Goal: Task Accomplishment & Management: Complete application form

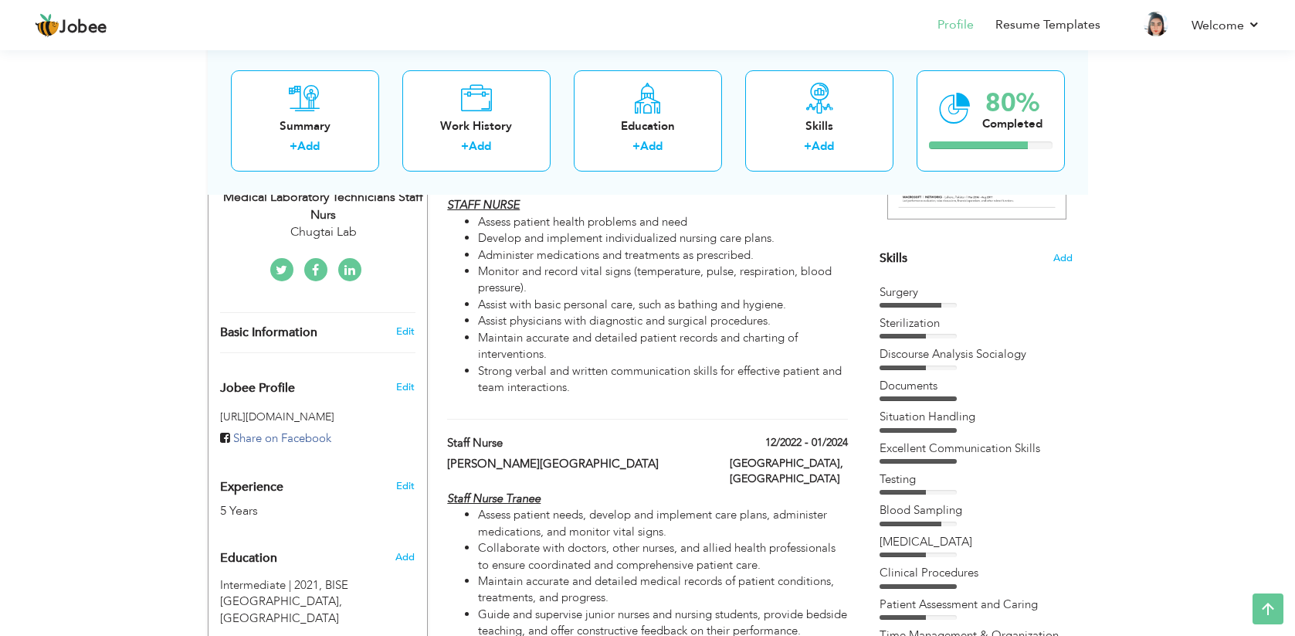
scroll to position [556, 0]
type input "B-Pharmacy"
radio input "true"
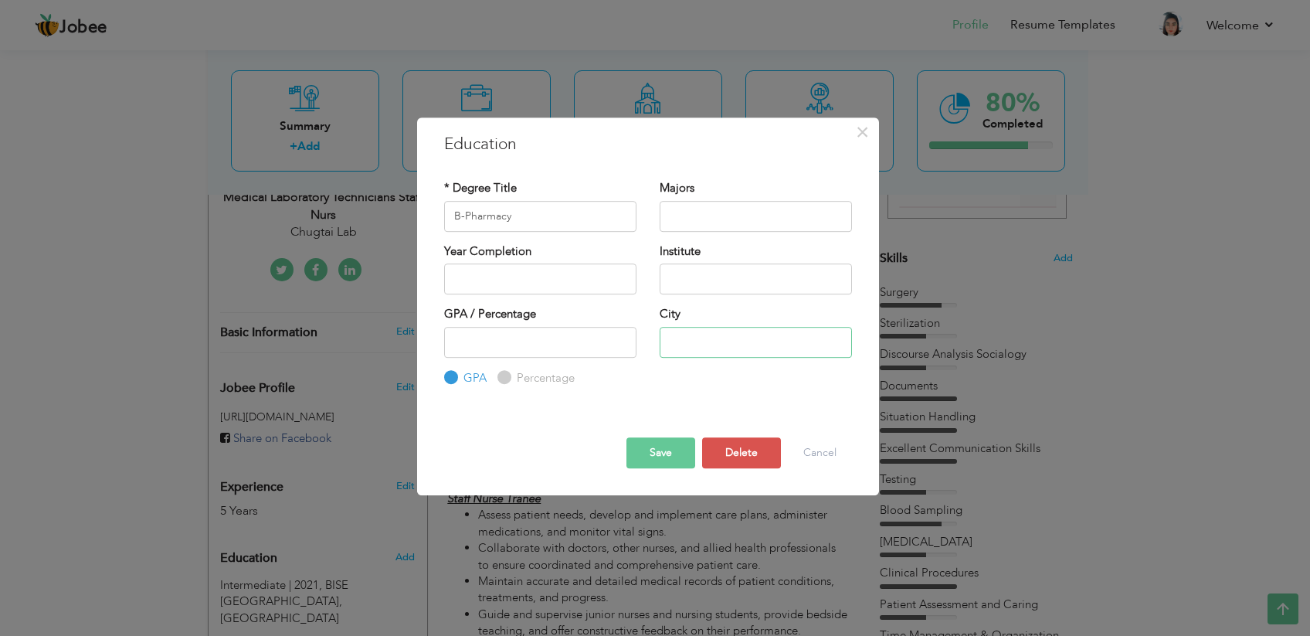
click at [707, 342] on input "text" at bounding box center [756, 342] width 192 height 31
type input "[GEOGRAPHIC_DATA]"
click at [673, 380] on div "GPA / Percentage GPA Percentage City" at bounding box center [648, 346] width 431 height 80
click at [668, 460] on button "Save" at bounding box center [660, 452] width 69 height 31
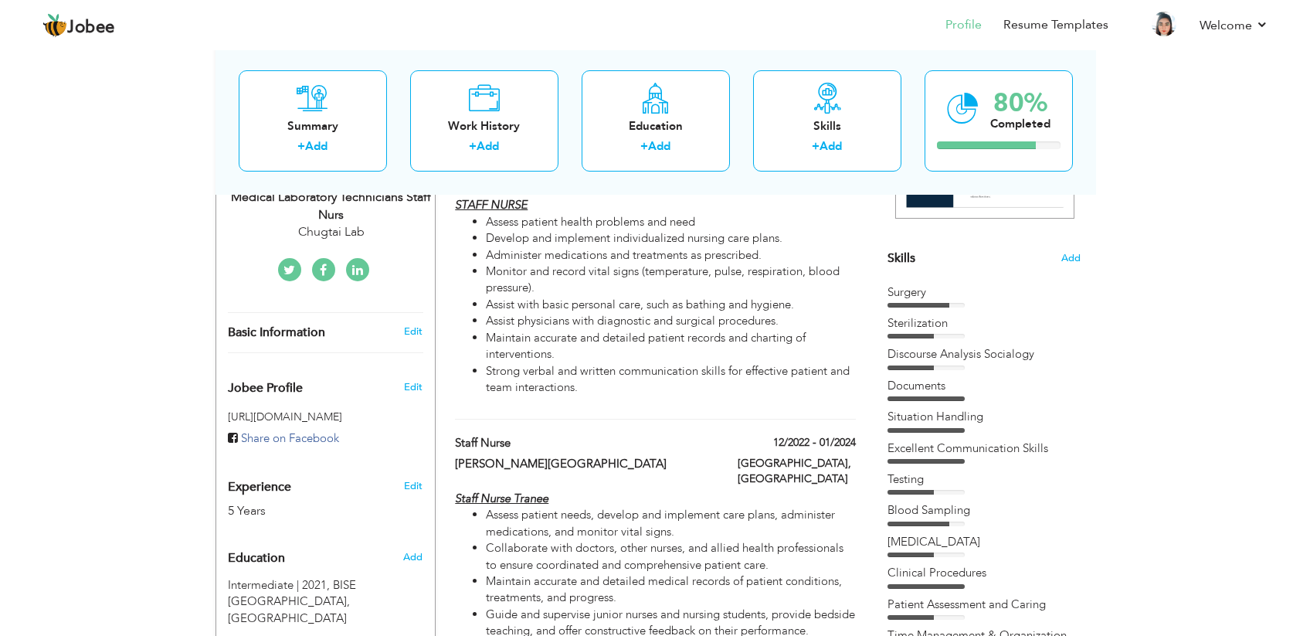
scroll to position [92, 0]
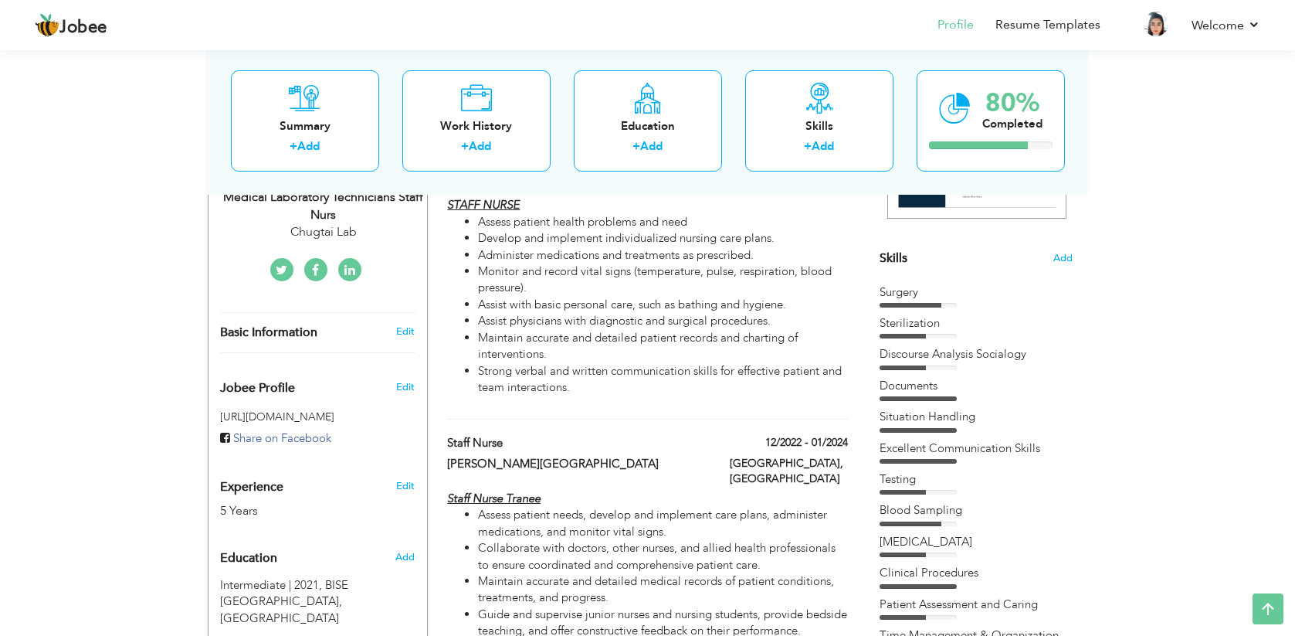
click at [331, 224] on div "Medical Laboratory Technicians Staff Nurs" at bounding box center [323, 206] width 207 height 36
type input "IRAM"
type input "SHAHZADI"
type input "[PHONE_NUMBER]"
select select "number:166"
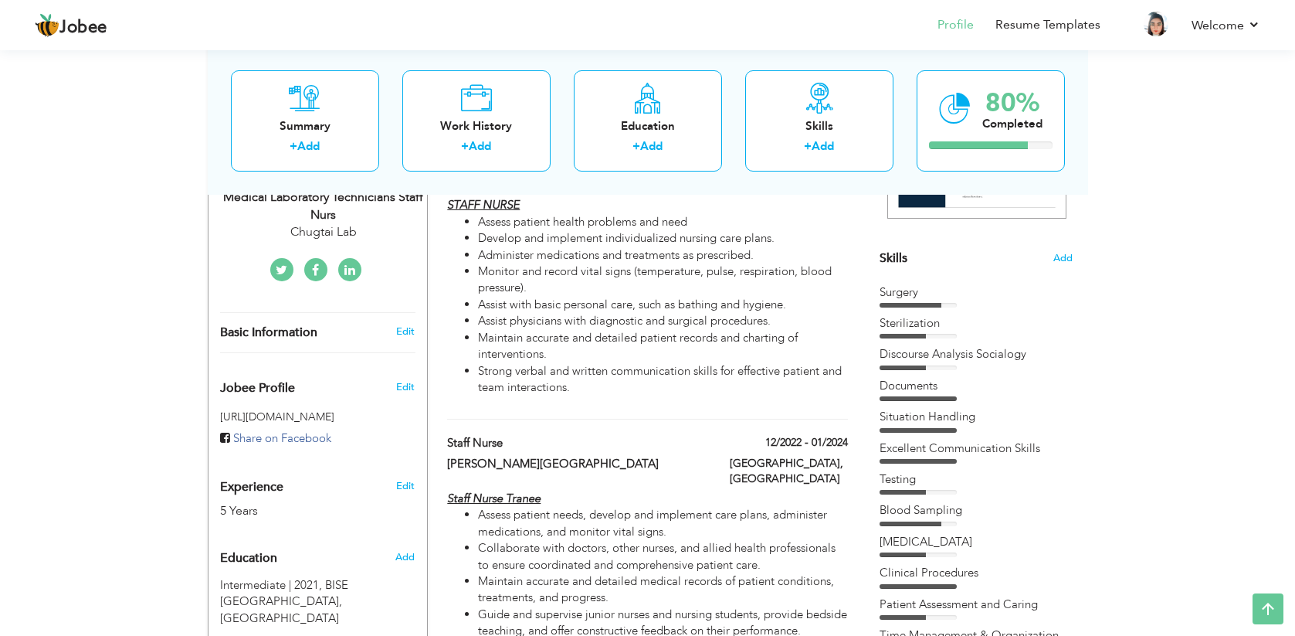
type input "[GEOGRAPHIC_DATA]"
select select "number:7"
type input "Chugtai Lab"
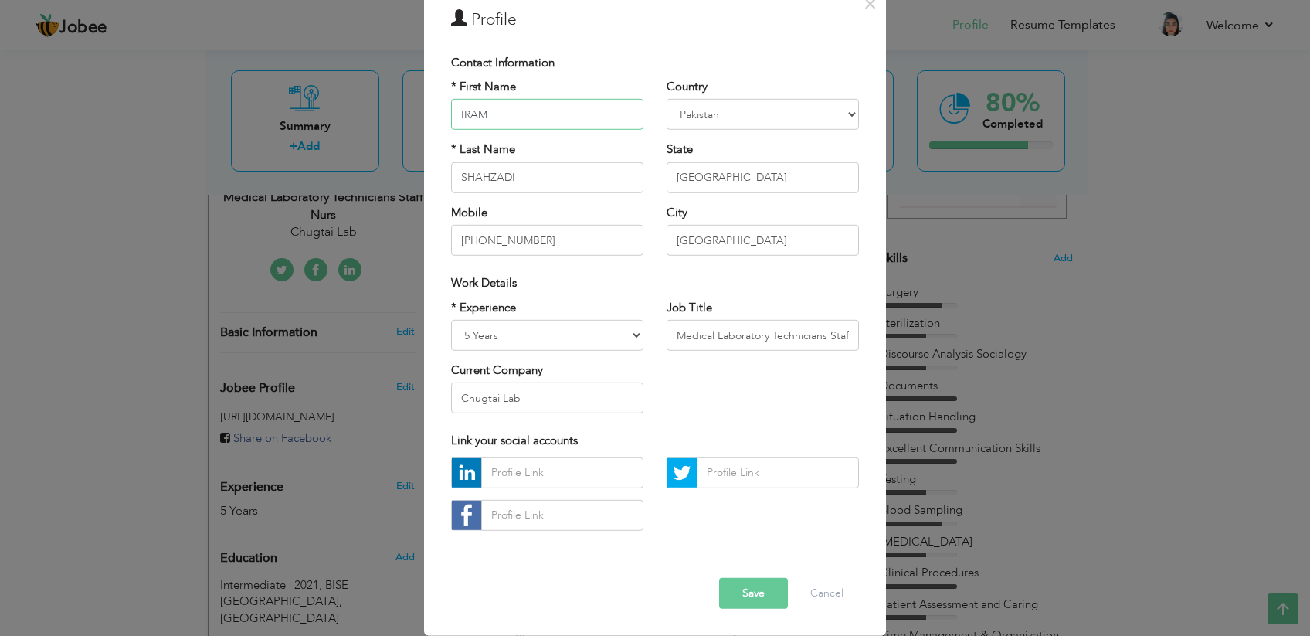
scroll to position [81, 0]
click at [668, 330] on input "Medical Laboratory Technicians Staff Nurs" at bounding box center [763, 335] width 192 height 31
type input "S"
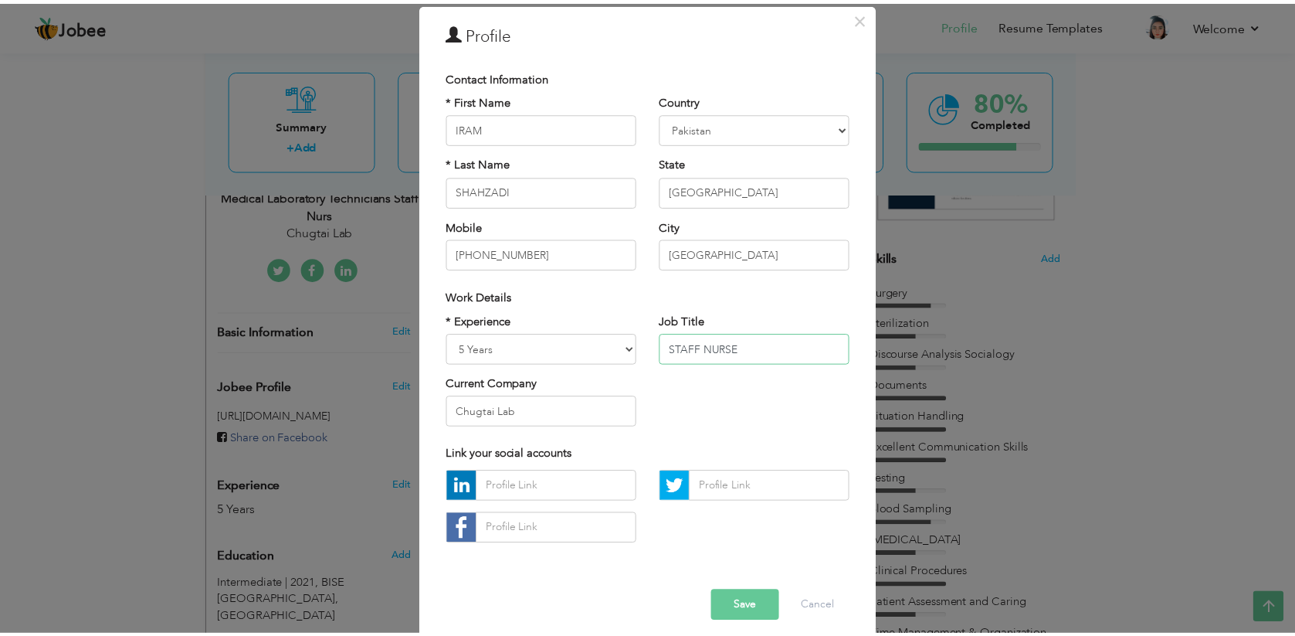
scroll to position [98, 0]
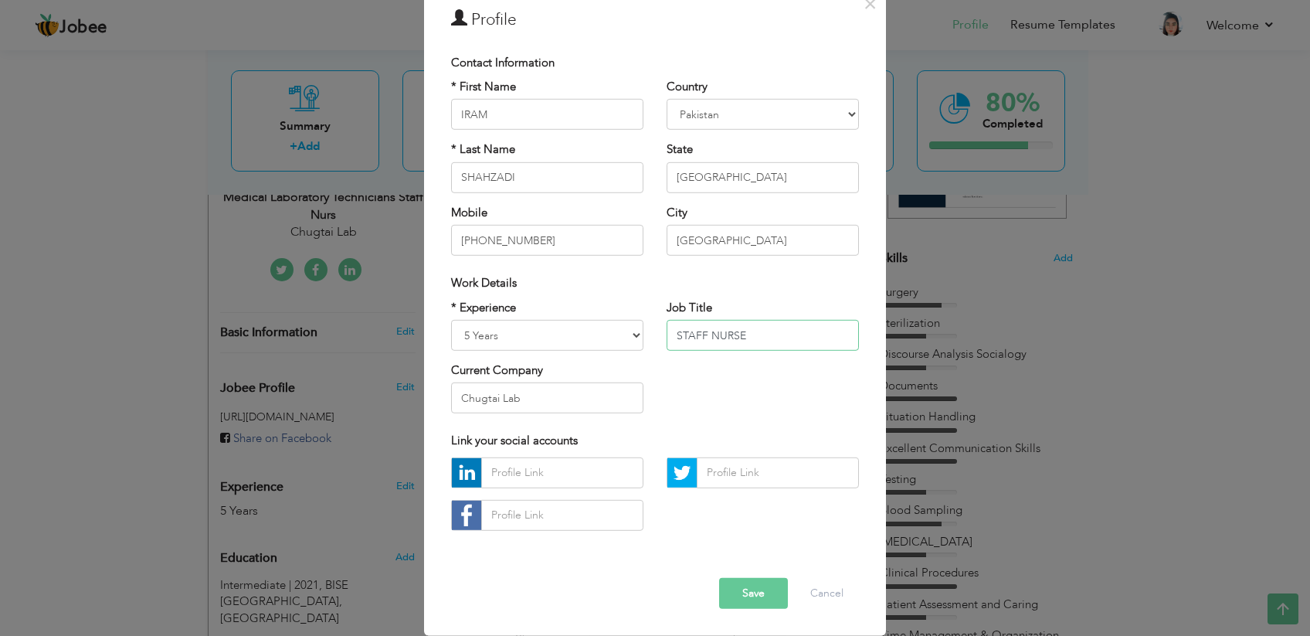
type input "STAFF NURSE"
click at [730, 578] on button "Save" at bounding box center [753, 593] width 69 height 31
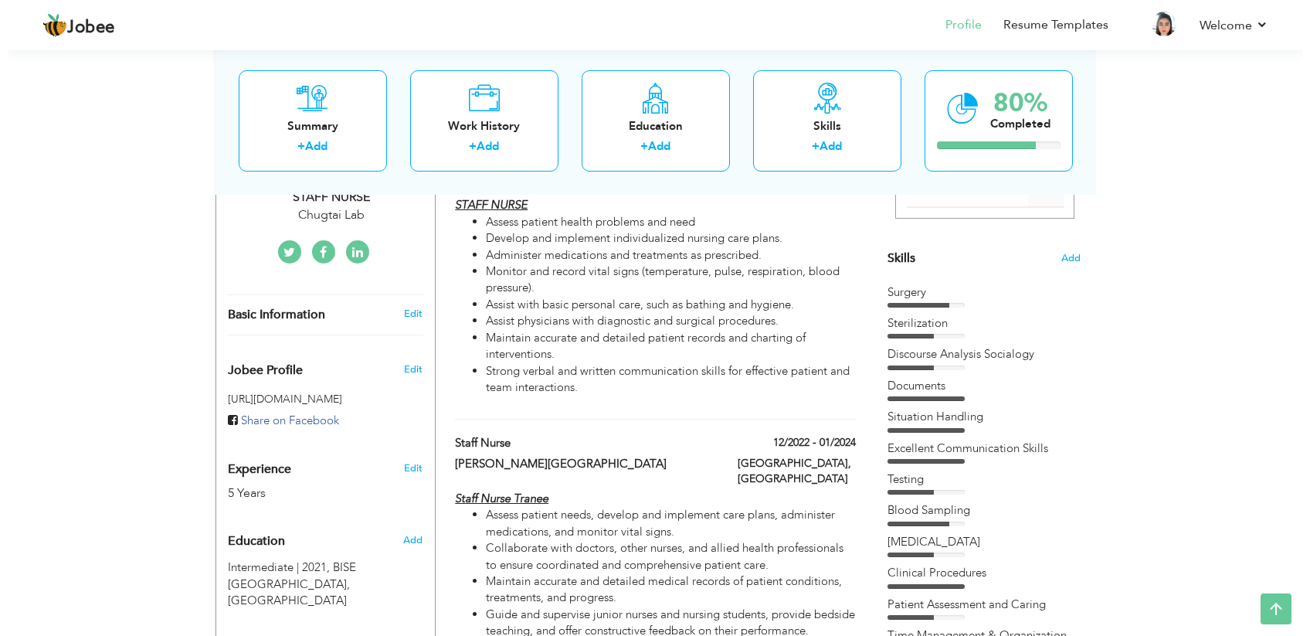
scroll to position [188, 0]
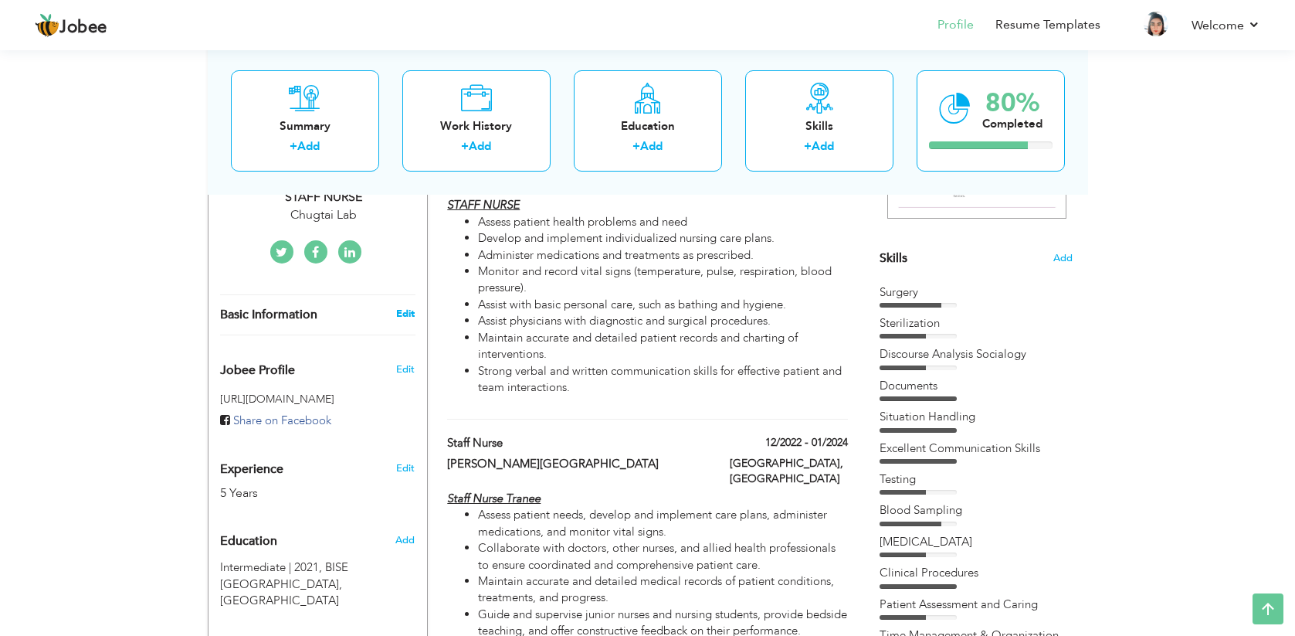
click at [409, 321] on link "Edit" at bounding box center [405, 314] width 19 height 14
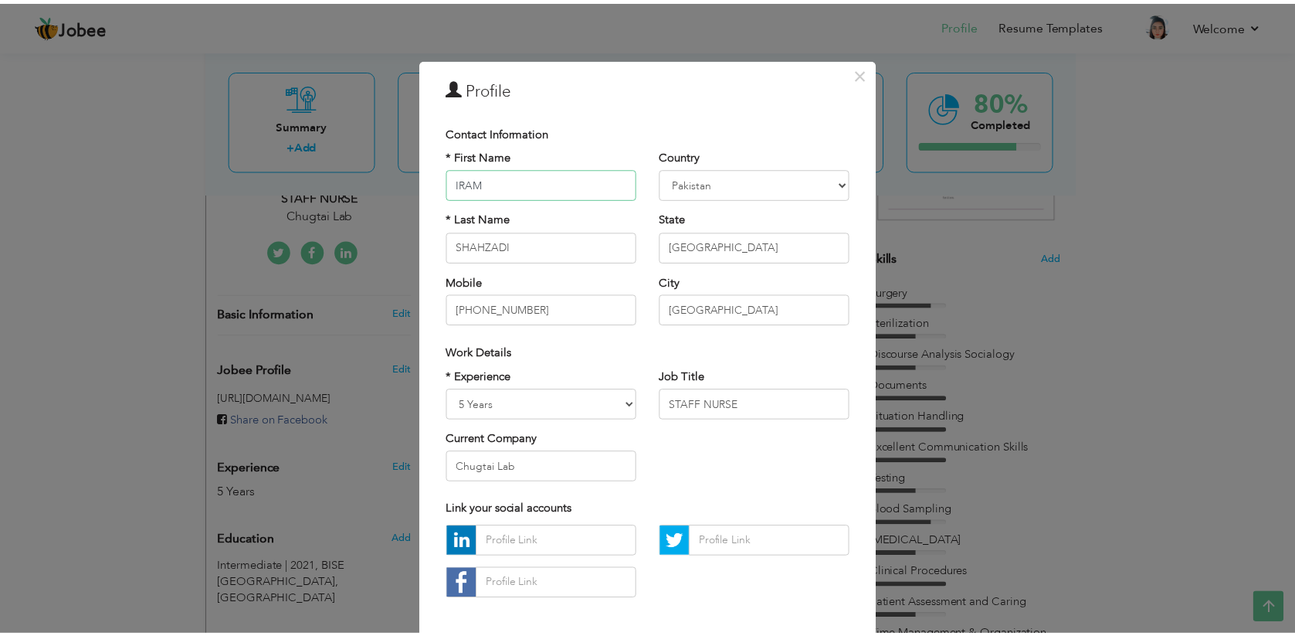
scroll to position [0, 0]
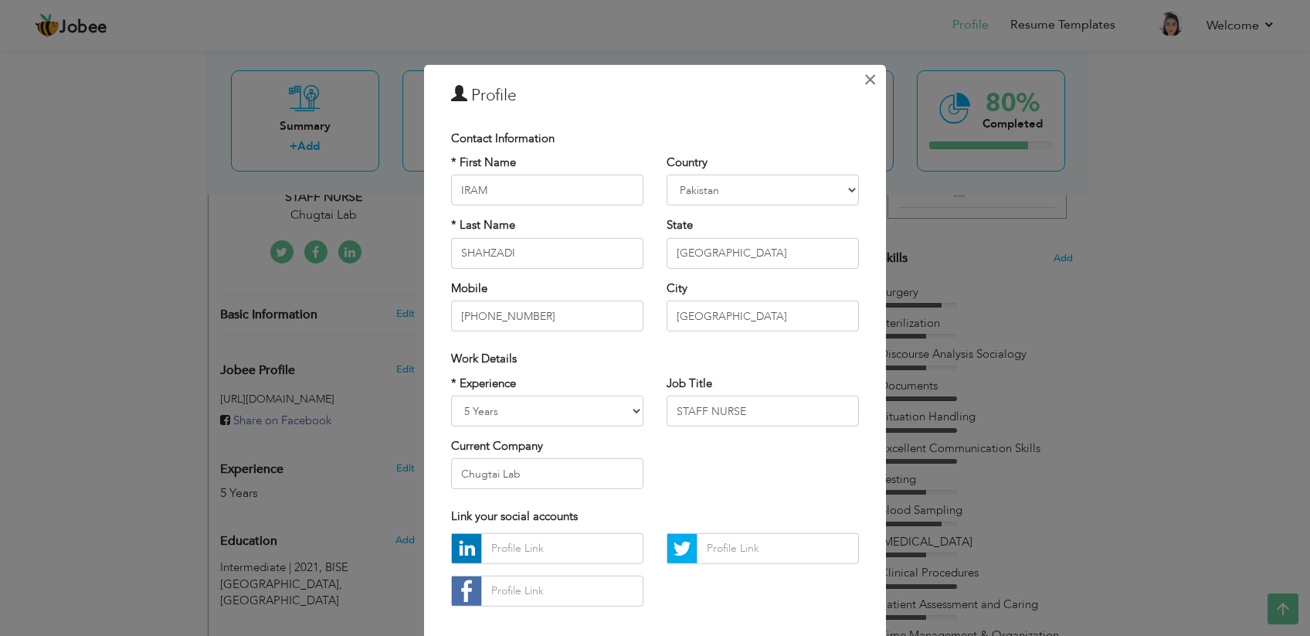
click at [859, 83] on button "×" at bounding box center [869, 78] width 25 height 25
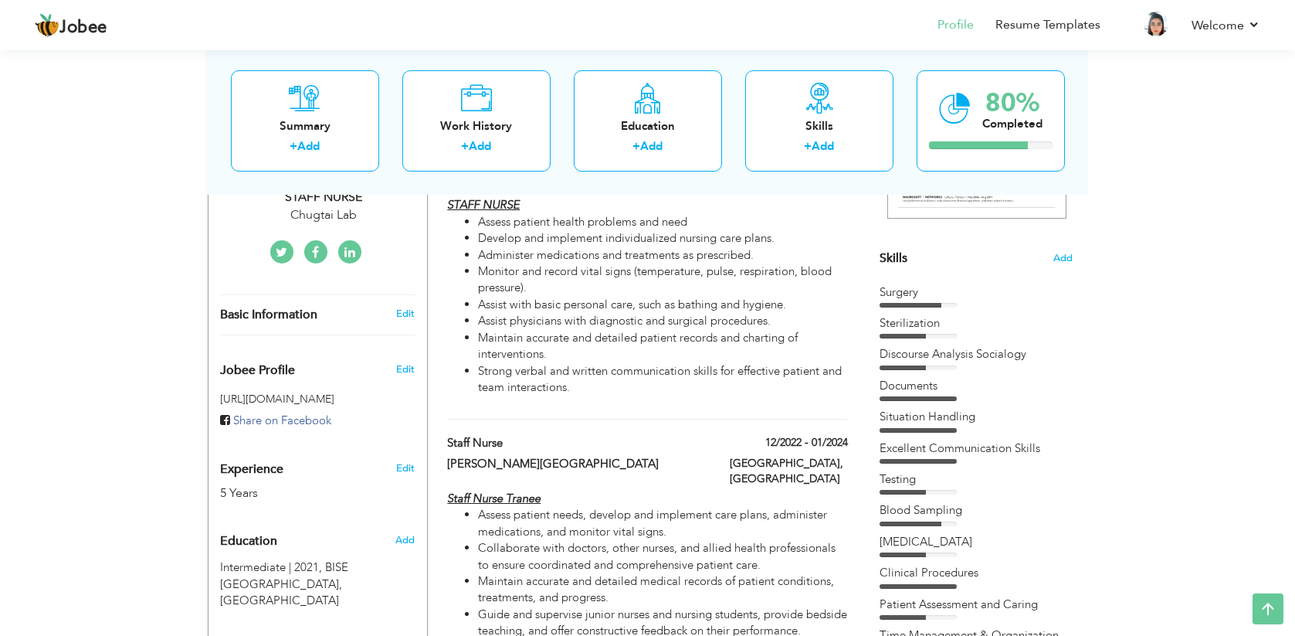
scroll to position [338, 0]
click at [897, 279] on div "Skills Add Surgery Sterilization Discourse Analysis Socialogy" at bounding box center [976, 314] width 193 height 735
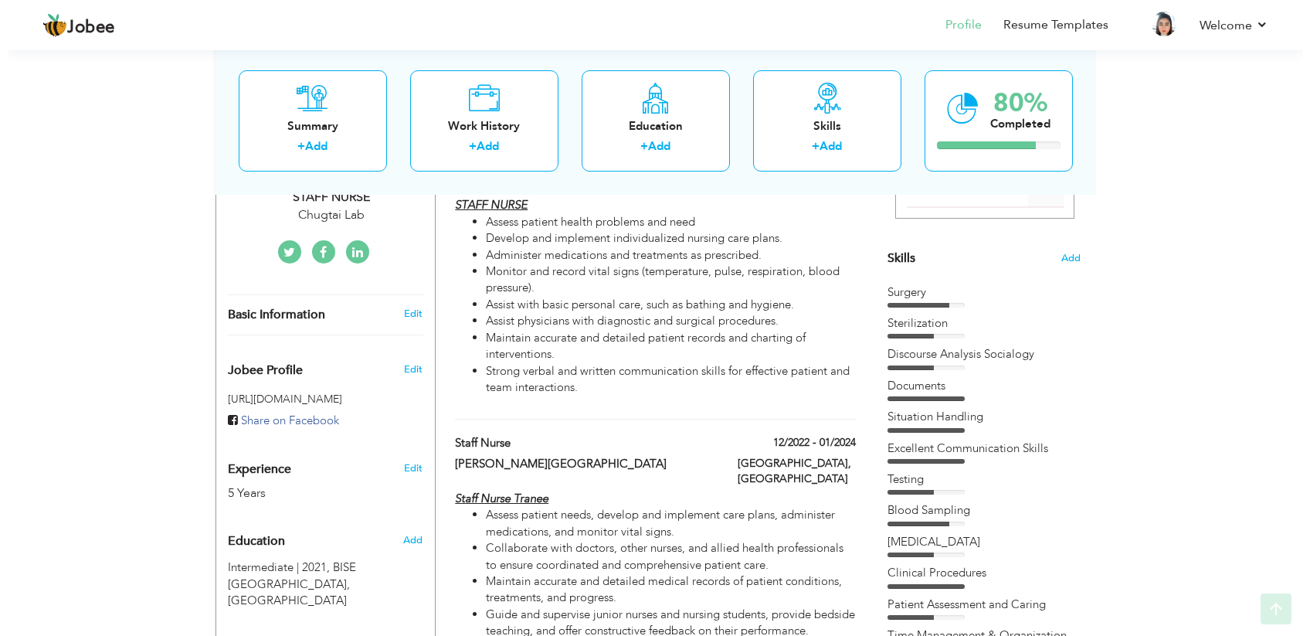
scroll to position [358, 0]
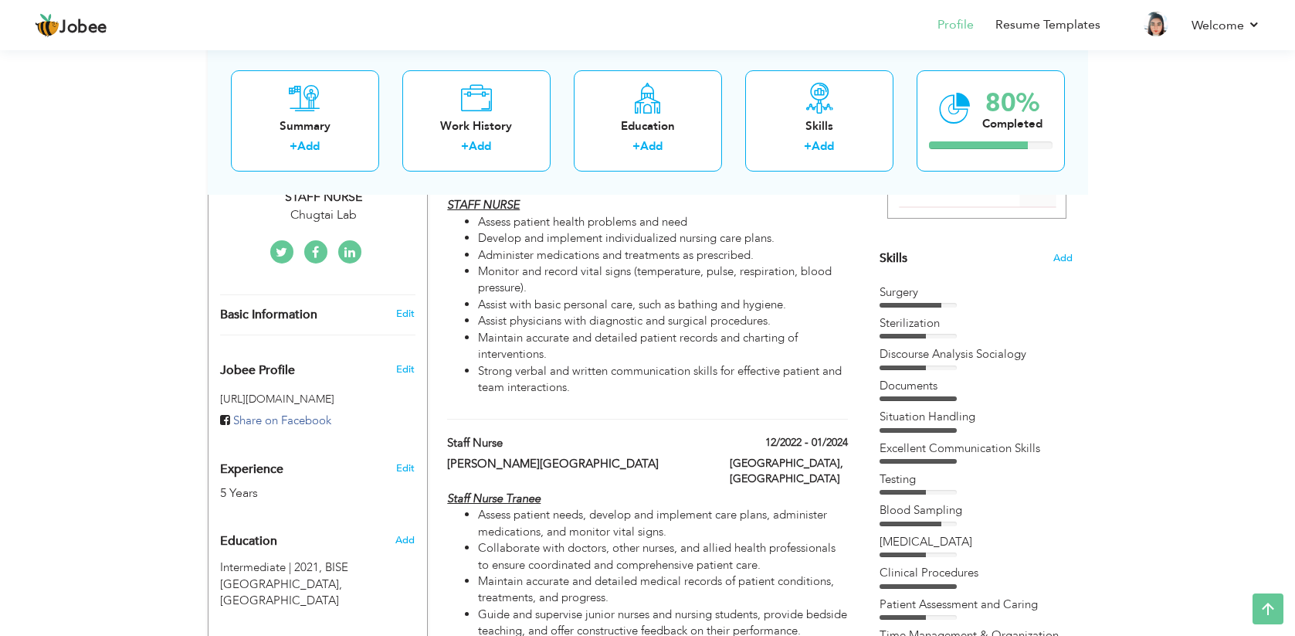
click at [1067, 236] on div "Skills Add" at bounding box center [976, 107] width 193 height 321
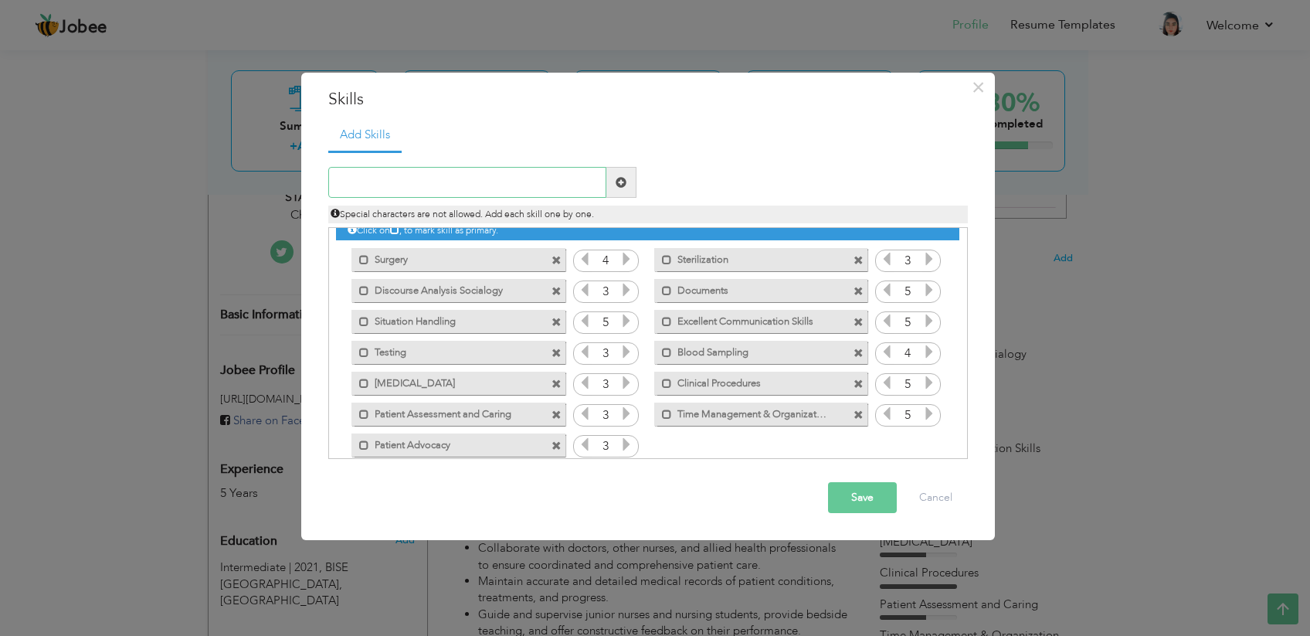
scroll to position [15, 0]
click at [498, 414] on label "Patient Assessment and Caring" at bounding box center [447, 410] width 156 height 19
click at [498, 414] on label "Patient Assessment and Caring" at bounding box center [449, 410] width 154 height 19
click at [554, 410] on span at bounding box center [556, 414] width 10 height 10
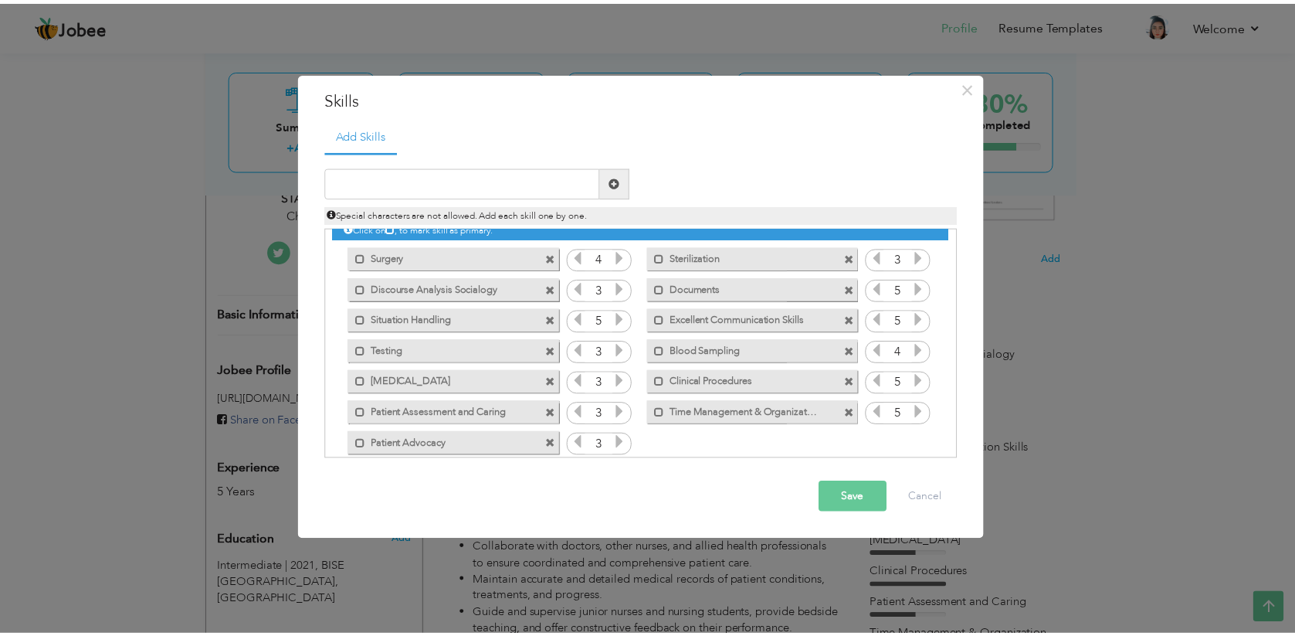
scroll to position [0, 0]
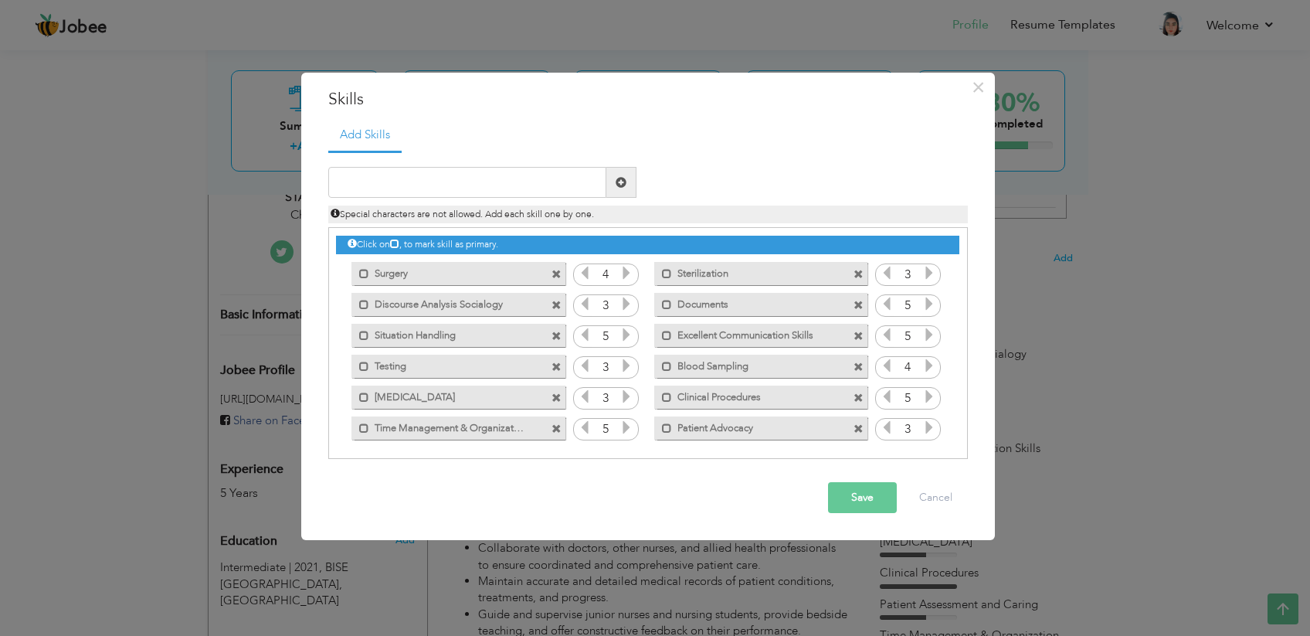
click at [861, 332] on span at bounding box center [858, 336] width 10 height 10
click at [868, 502] on button "Save" at bounding box center [862, 497] width 69 height 31
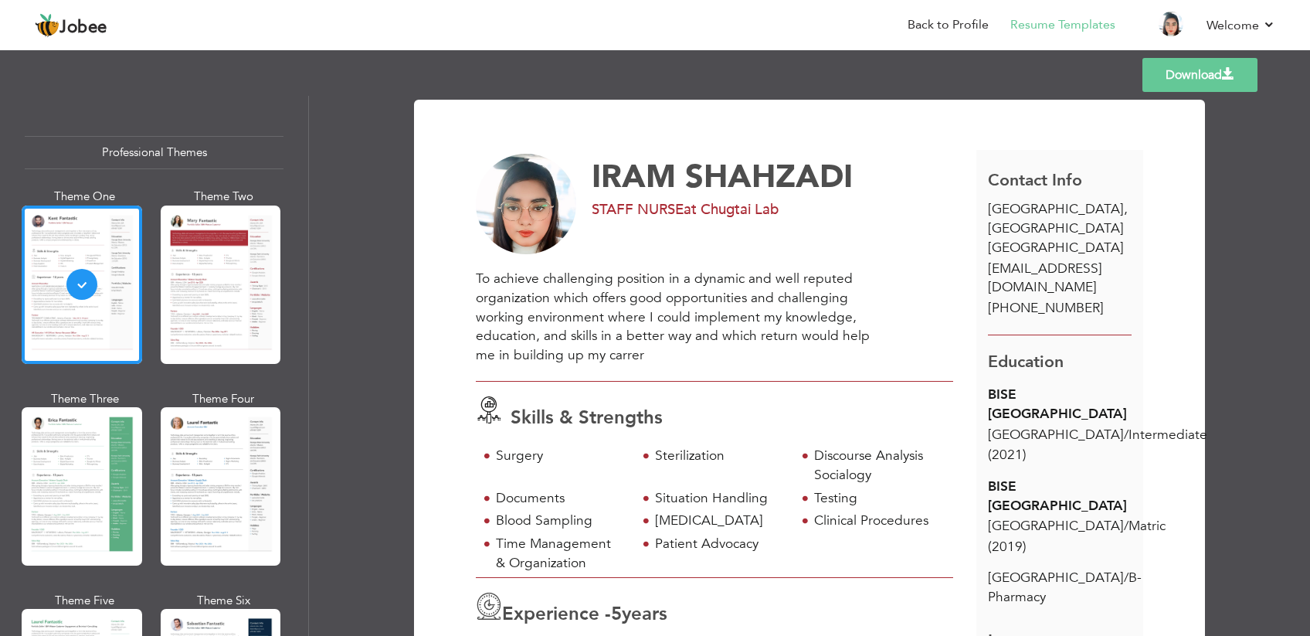
click at [1187, 90] on link "Download" at bounding box center [1199, 75] width 115 height 34
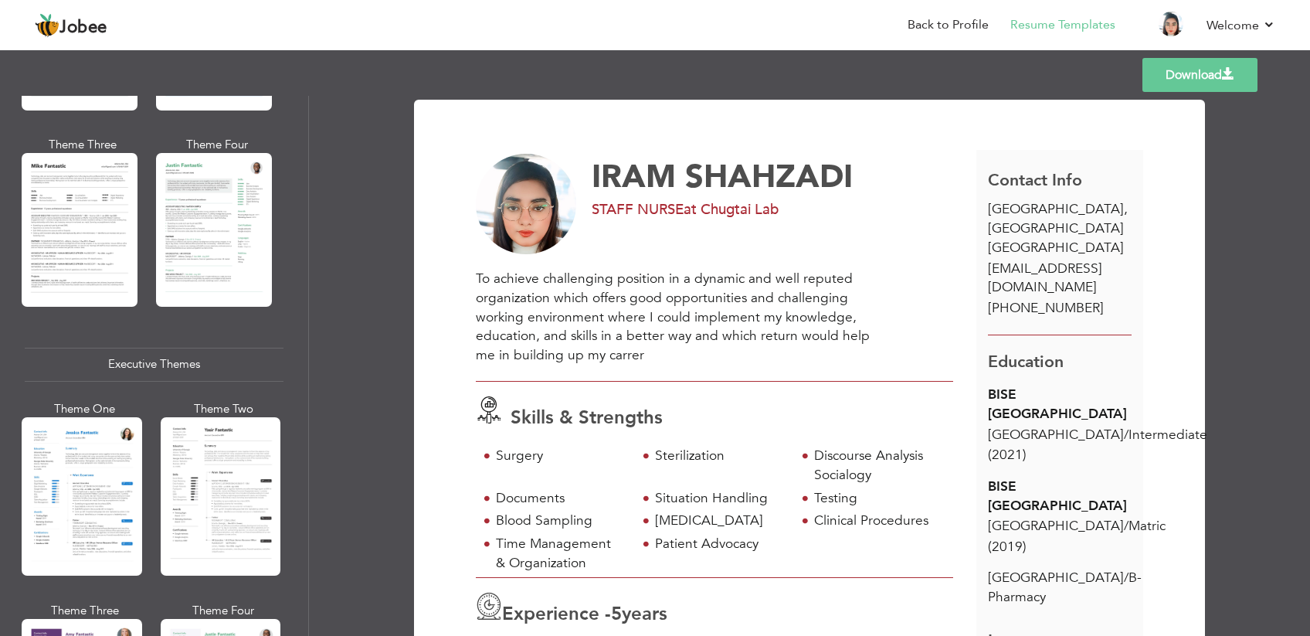
scroll to position [996, 0]
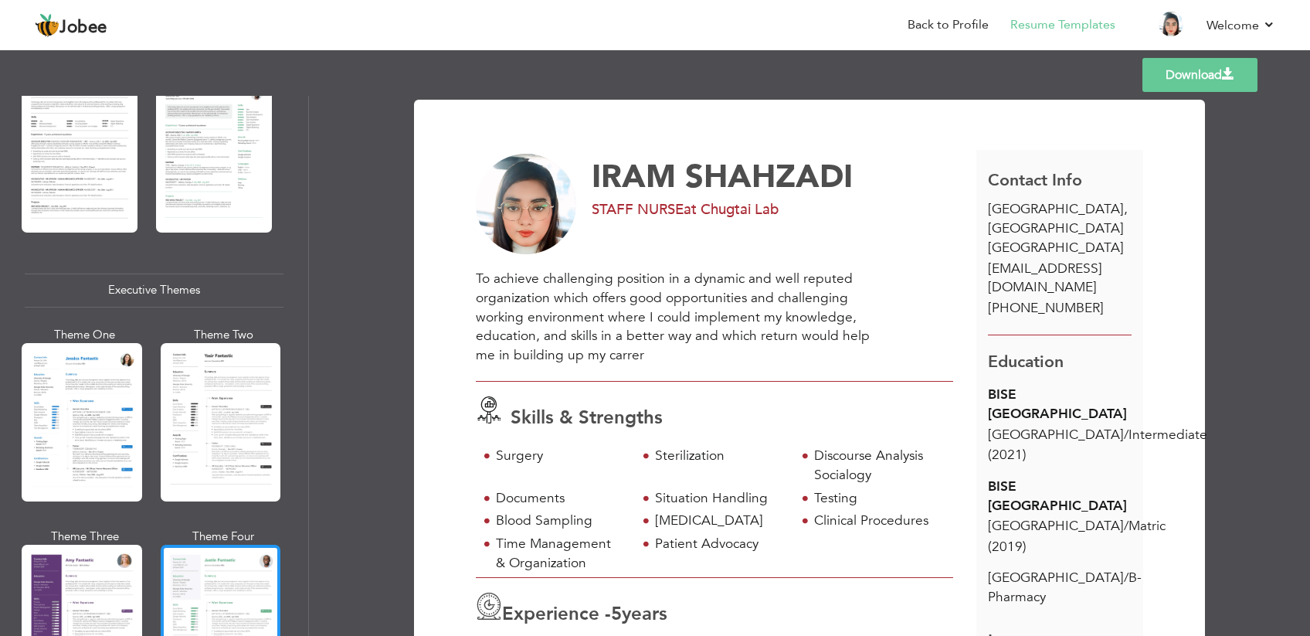
click at [221, 561] on div at bounding box center [221, 623] width 120 height 158
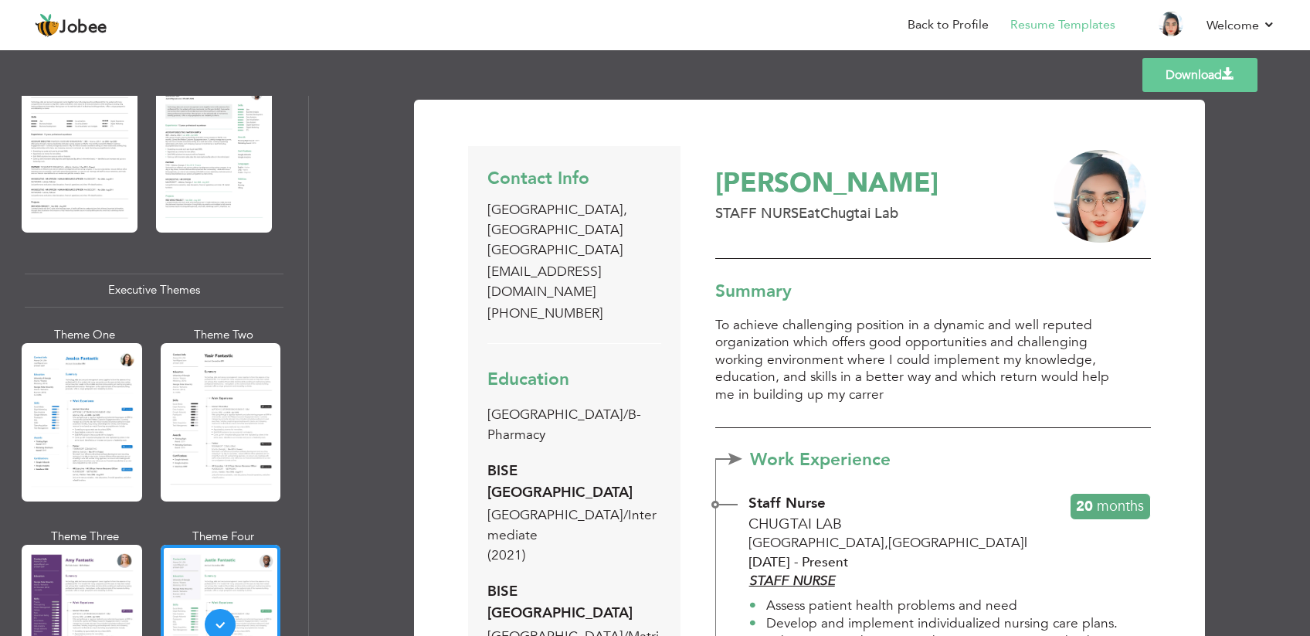
click at [1175, 89] on link "Download" at bounding box center [1199, 75] width 115 height 34
click at [781, 149] on div "[PERSON_NAME] STAFF NURSE at [GEOGRAPHIC_DATA]" at bounding box center [933, 202] width 436 height 113
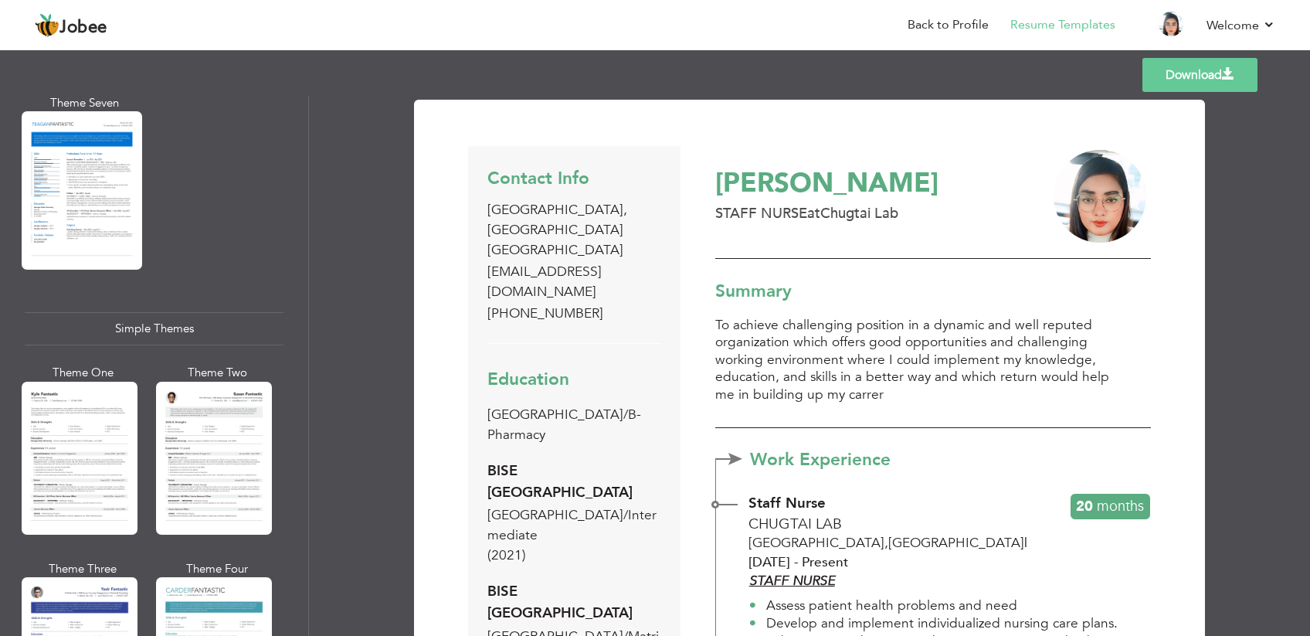
scroll to position [2513, 0]
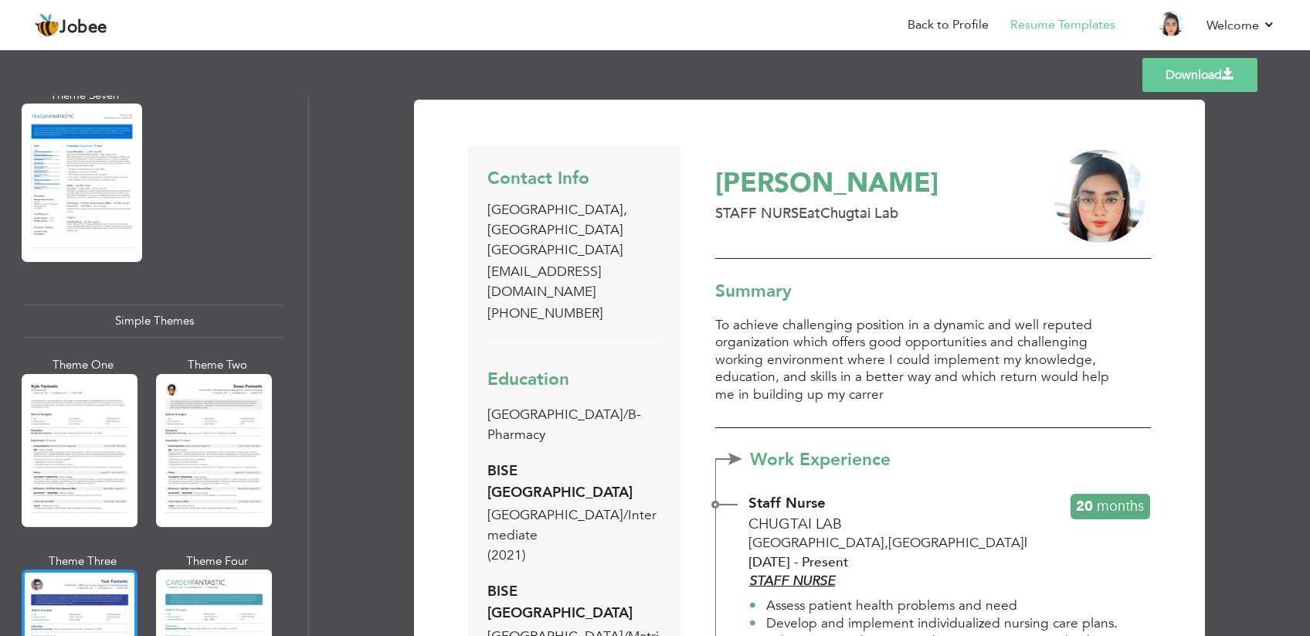
click at [80, 569] on div at bounding box center [80, 645] width 116 height 153
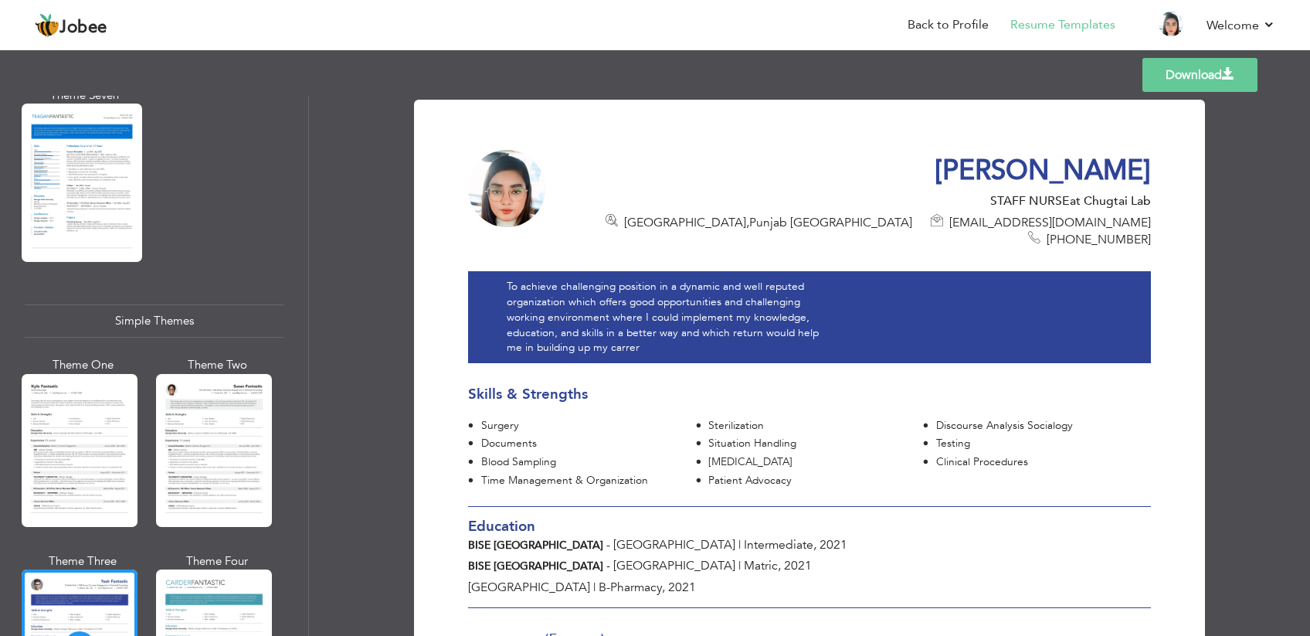
click at [1196, 90] on link "Download" at bounding box center [1199, 75] width 115 height 34
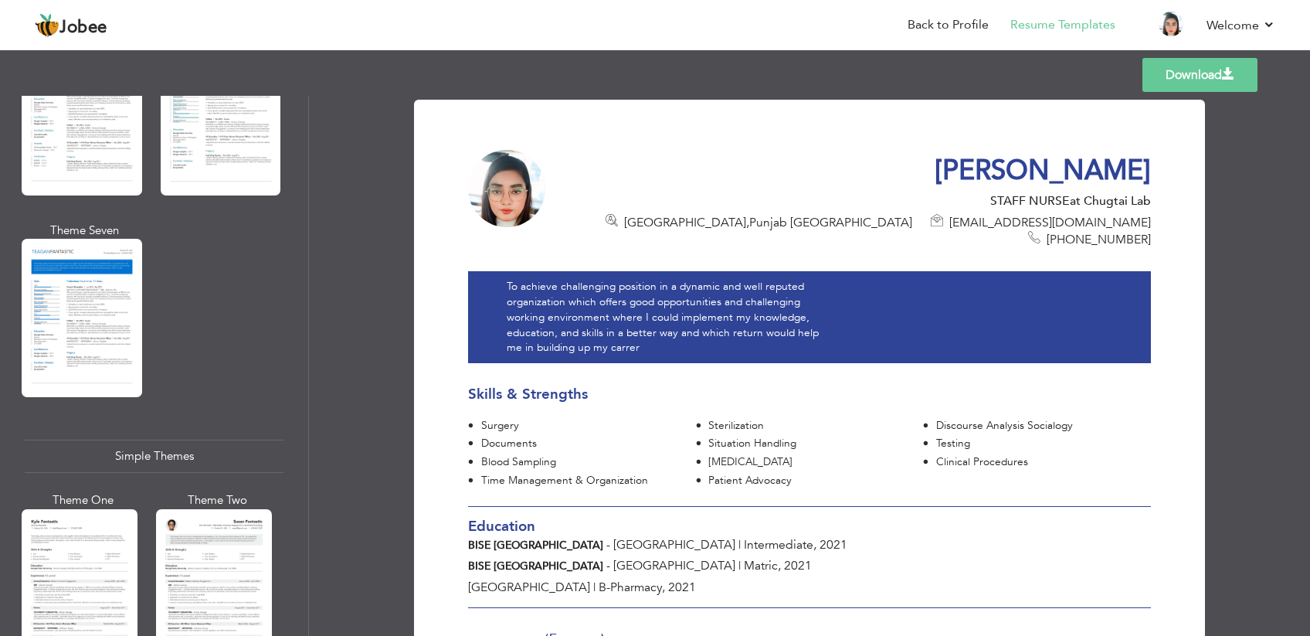
scroll to position [2327, 0]
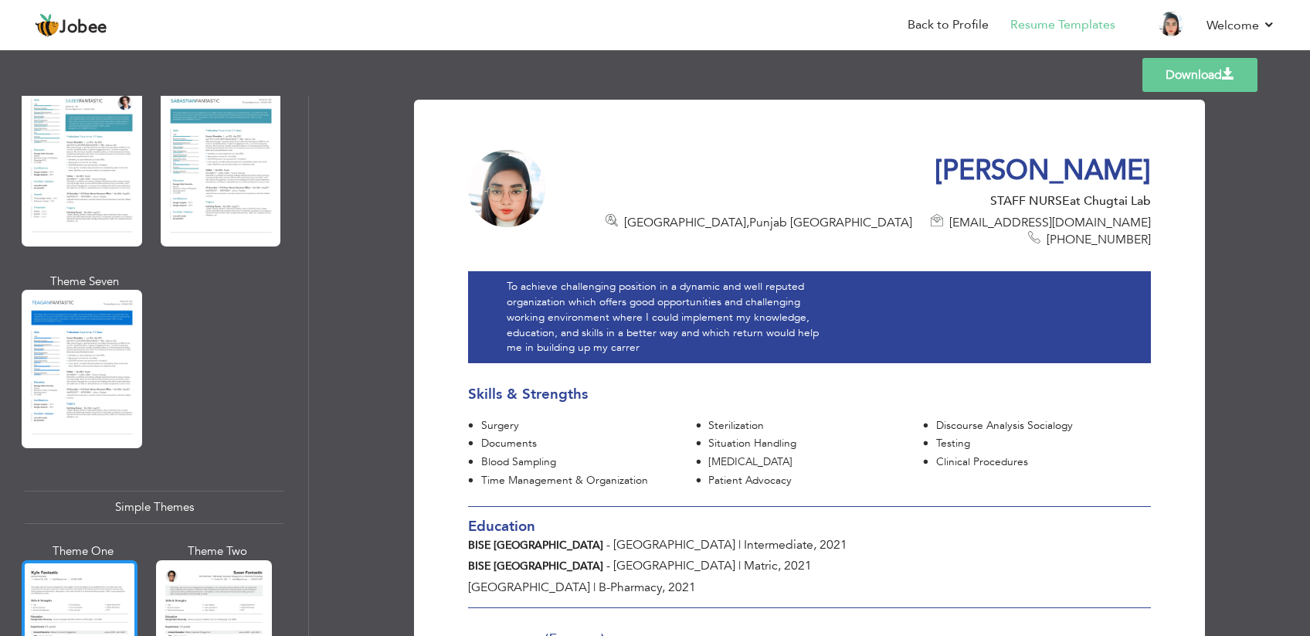
click at [85, 560] on div at bounding box center [80, 636] width 116 height 153
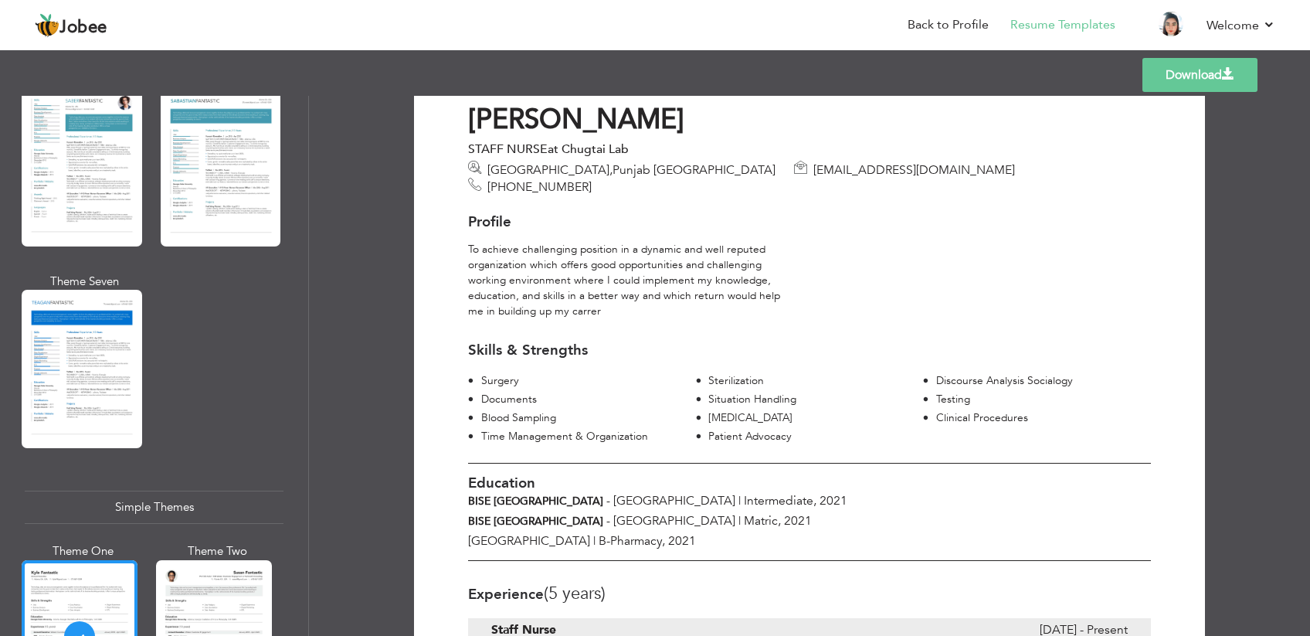
scroll to position [32, 0]
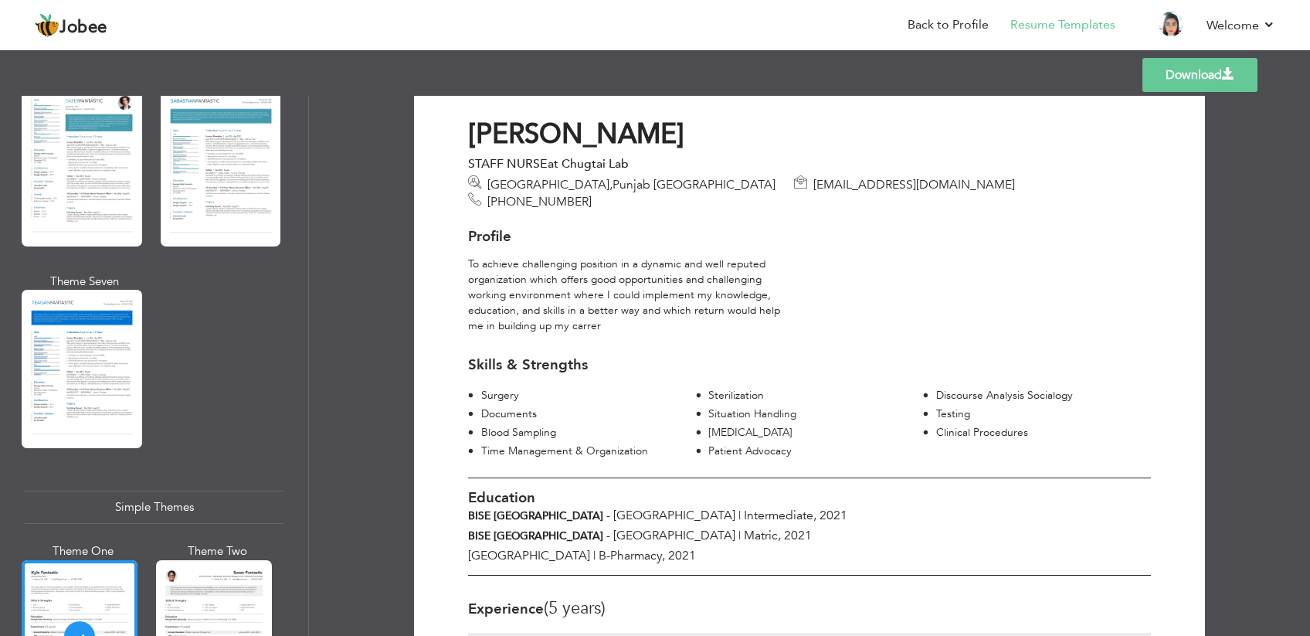
click at [1201, 92] on link "Download" at bounding box center [1199, 75] width 115 height 34
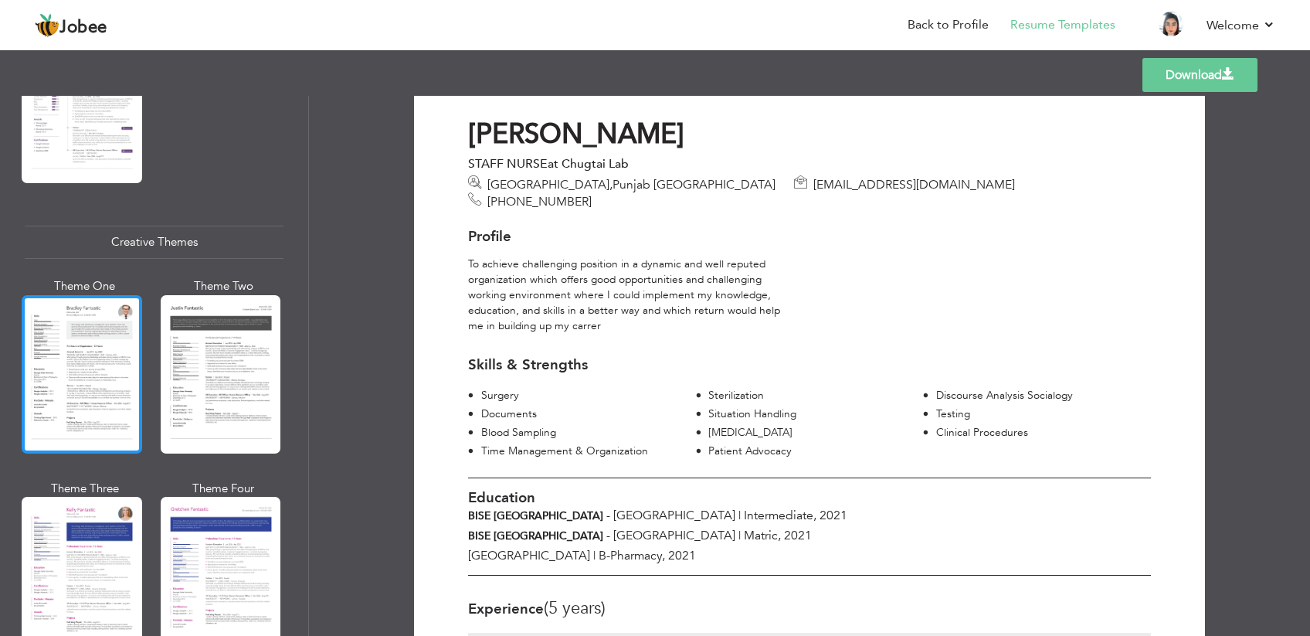
scroll to position [1712, 0]
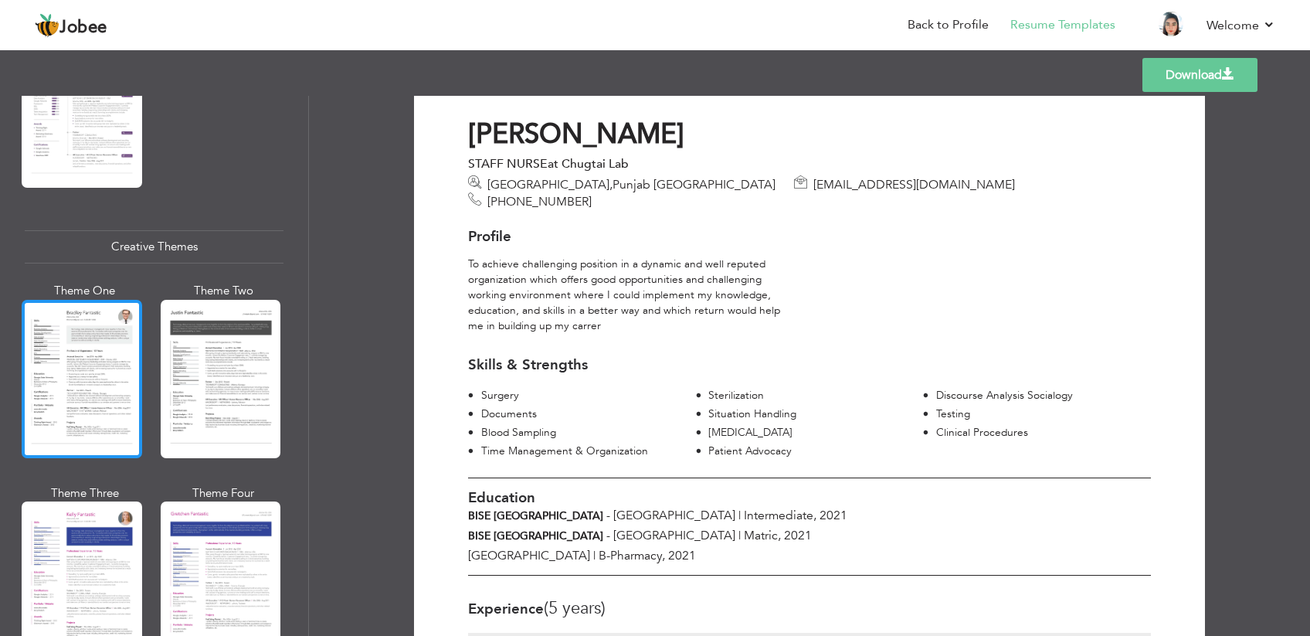
click at [114, 300] on div at bounding box center [82, 379] width 120 height 158
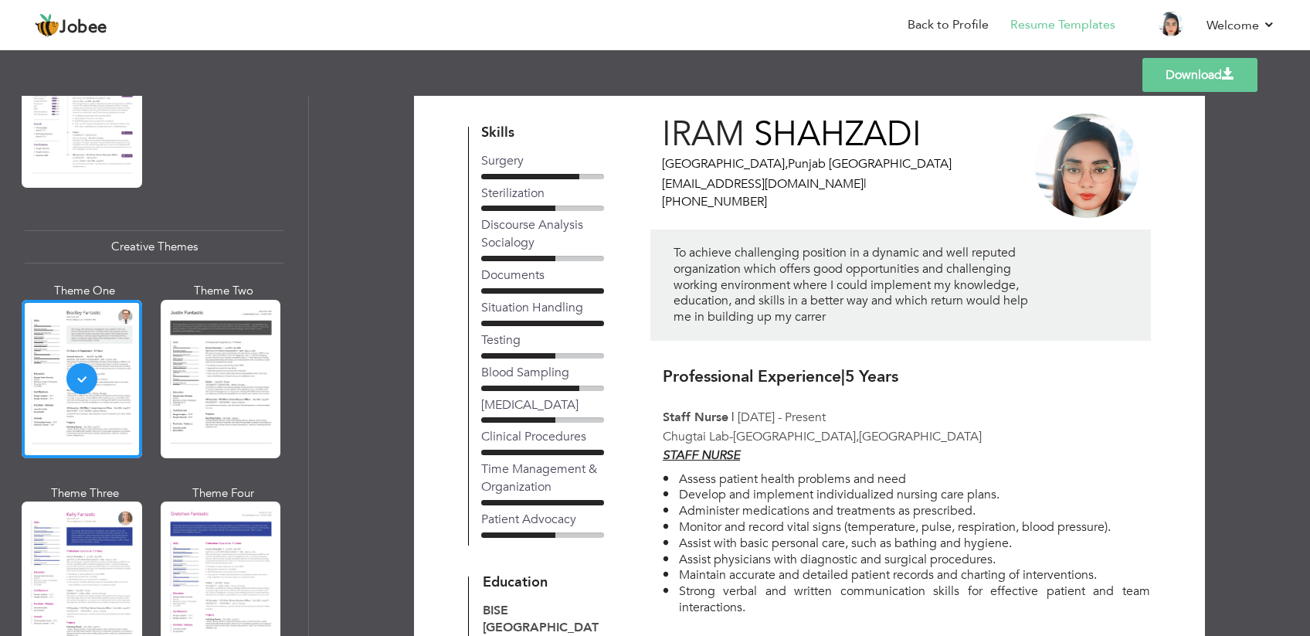
scroll to position [0, 0]
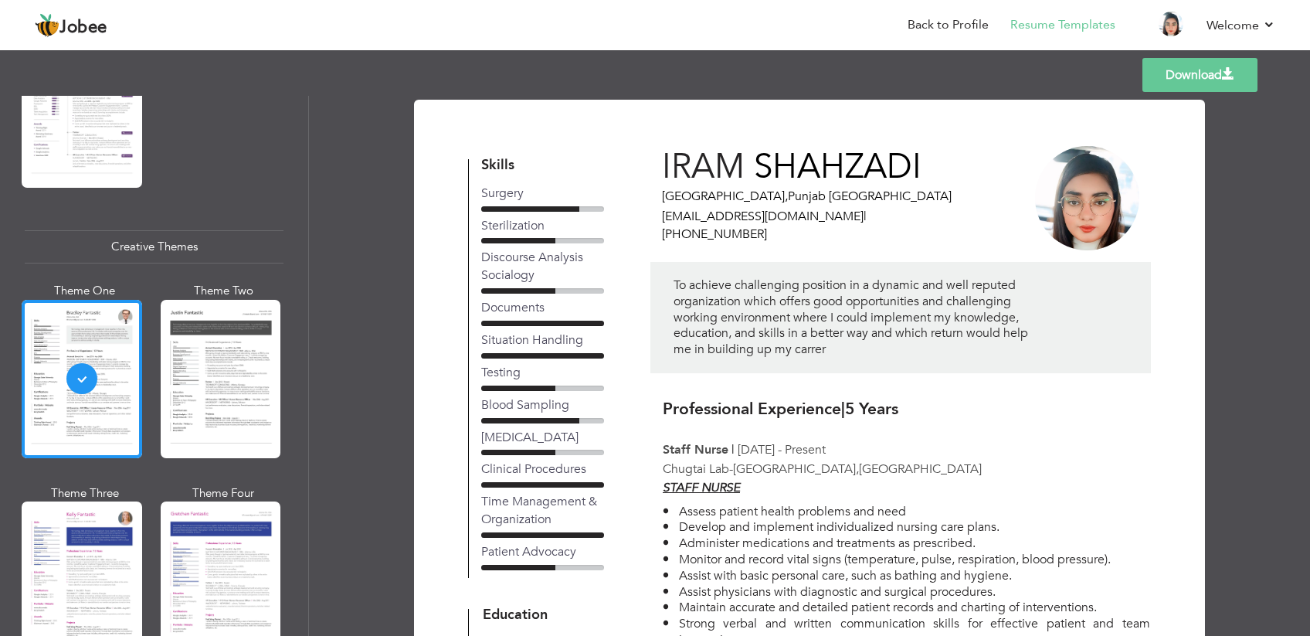
click at [1190, 91] on link "Download" at bounding box center [1199, 75] width 115 height 34
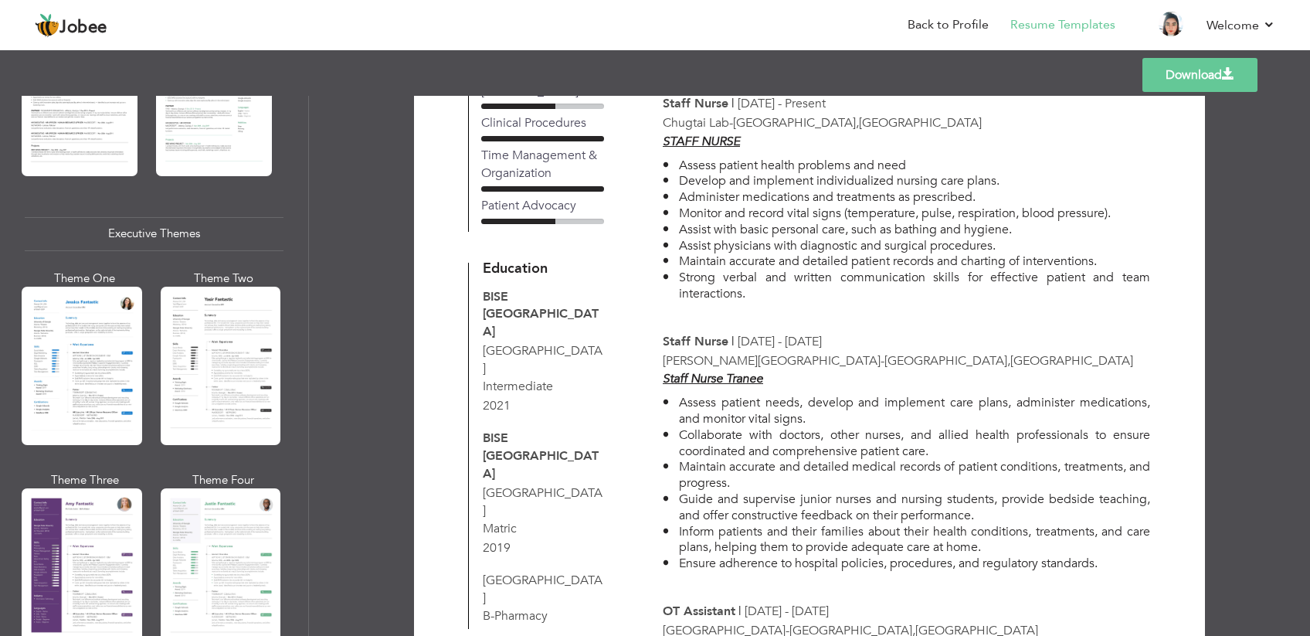
scroll to position [1041, 0]
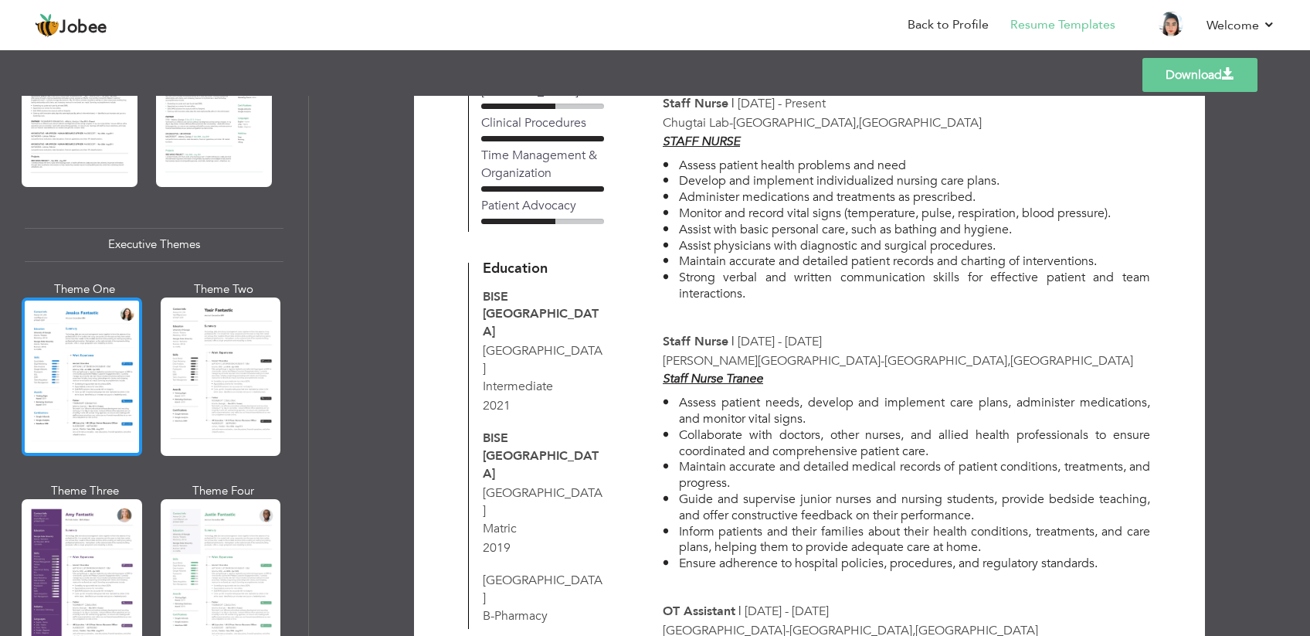
click at [73, 307] on div at bounding box center [82, 376] width 120 height 158
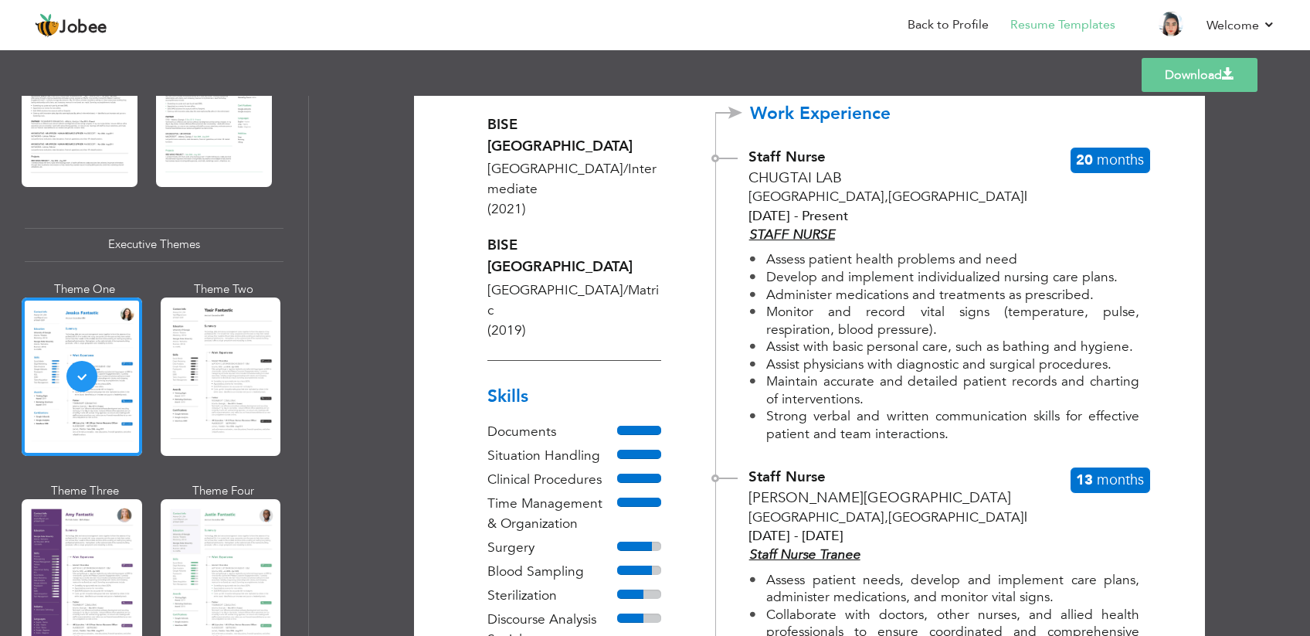
scroll to position [0, 0]
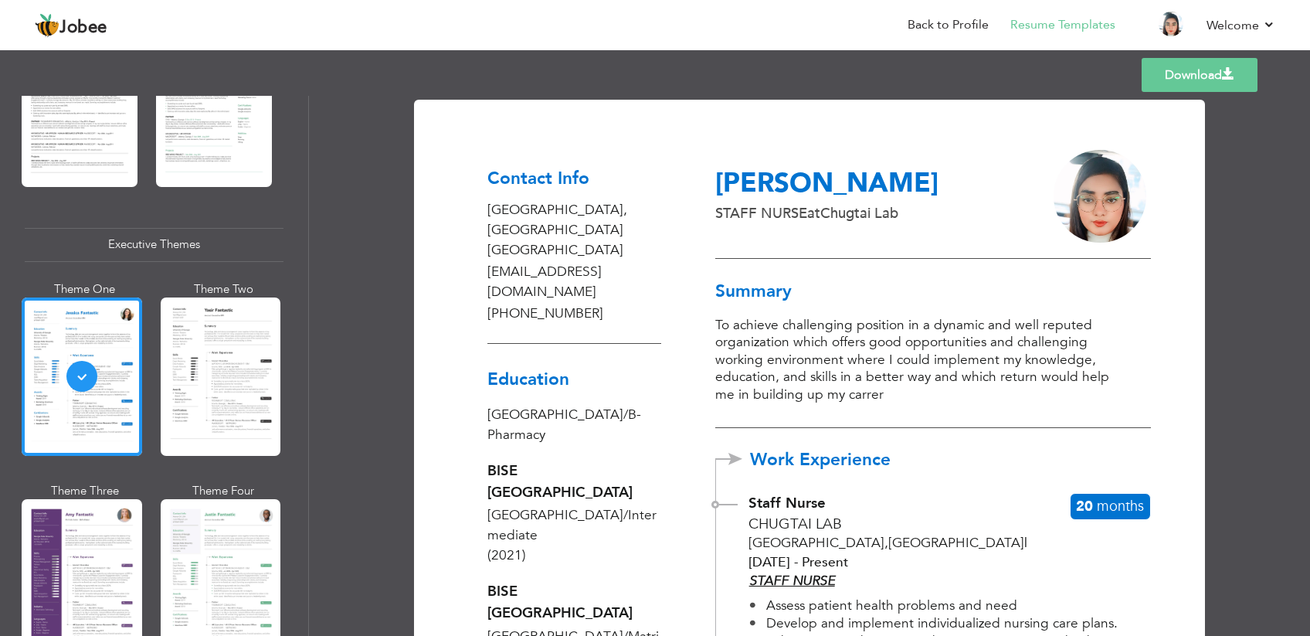
click at [1213, 75] on link "Download" at bounding box center [1200, 75] width 116 height 34
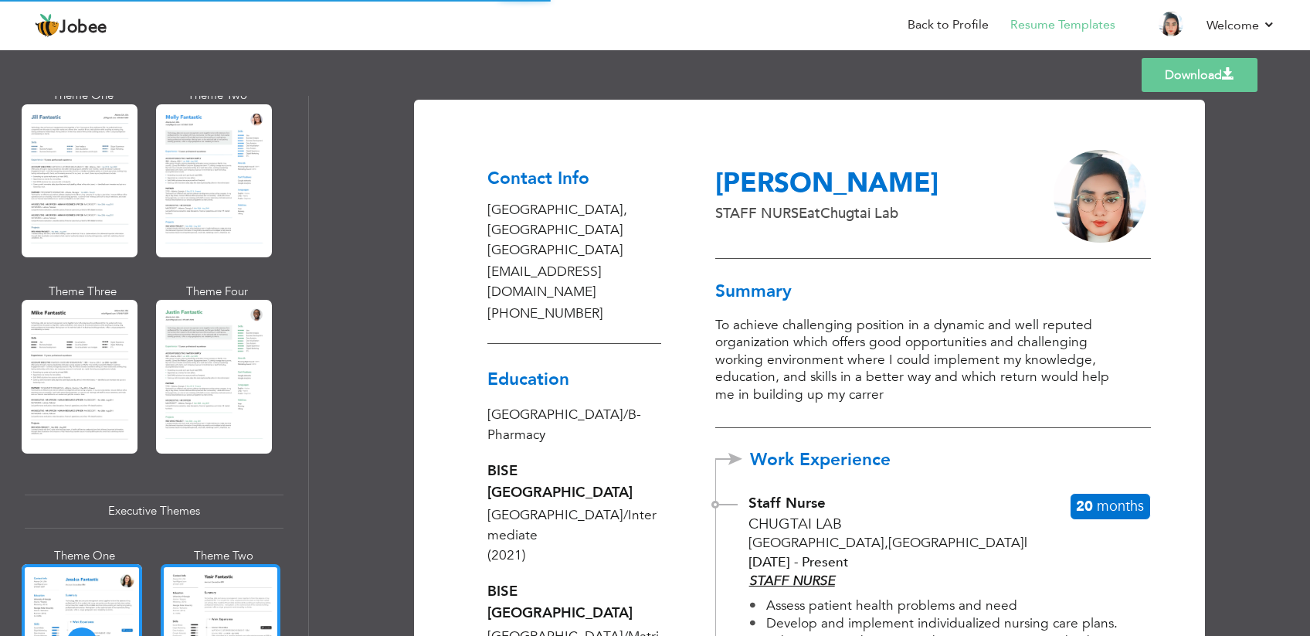
scroll to position [771, 0]
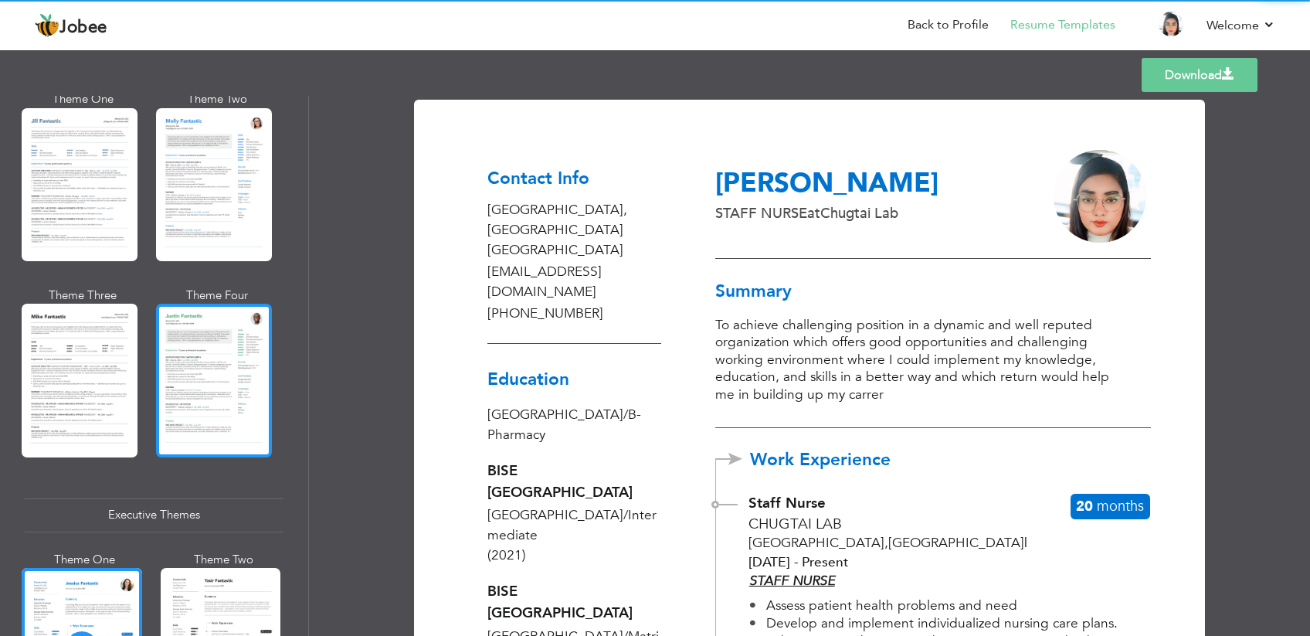
click at [221, 342] on div at bounding box center [214, 380] width 116 height 153
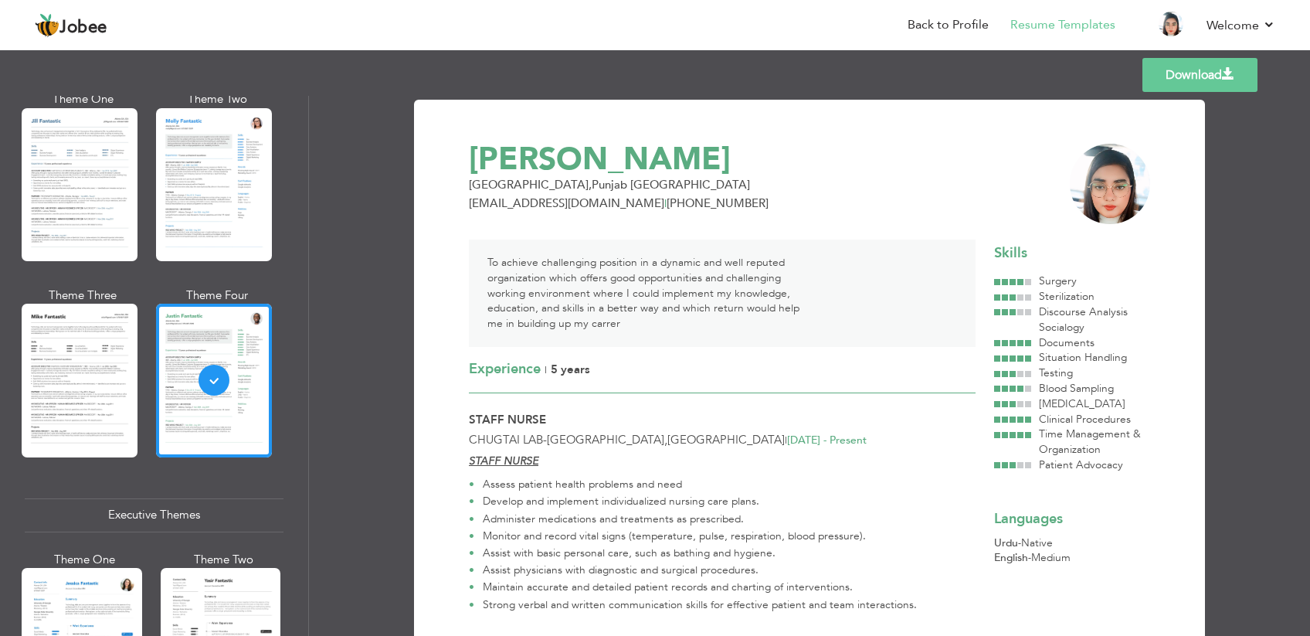
click at [1175, 92] on link "Download" at bounding box center [1199, 75] width 115 height 34
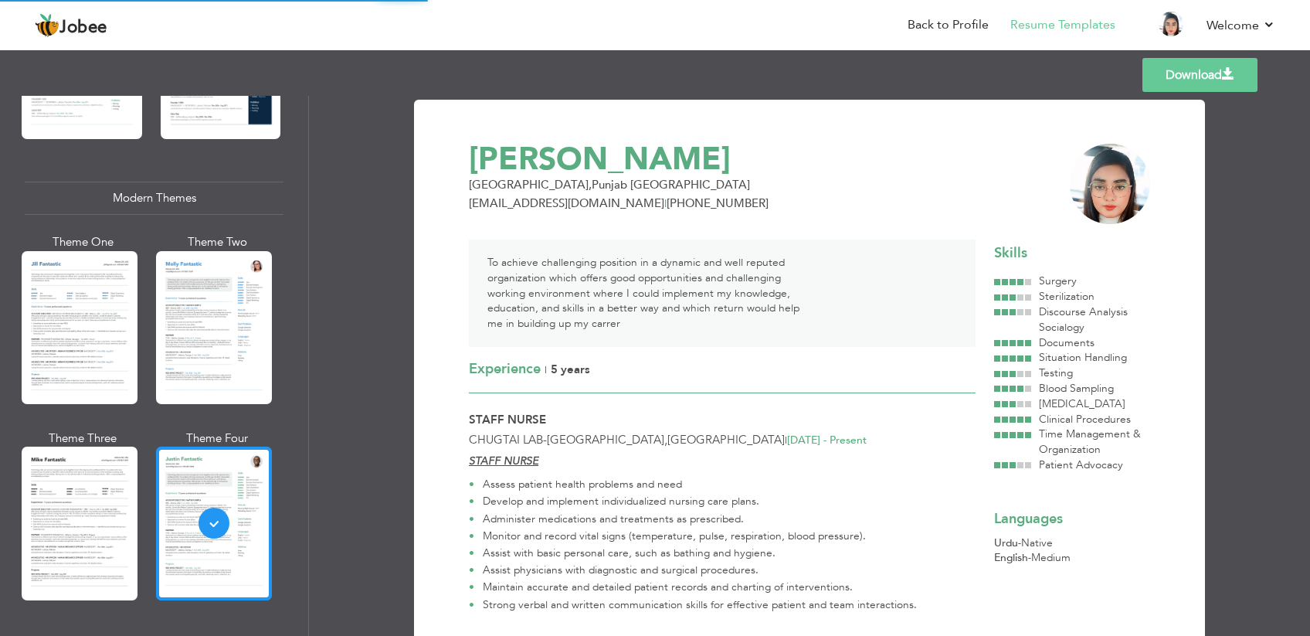
scroll to position [625, 0]
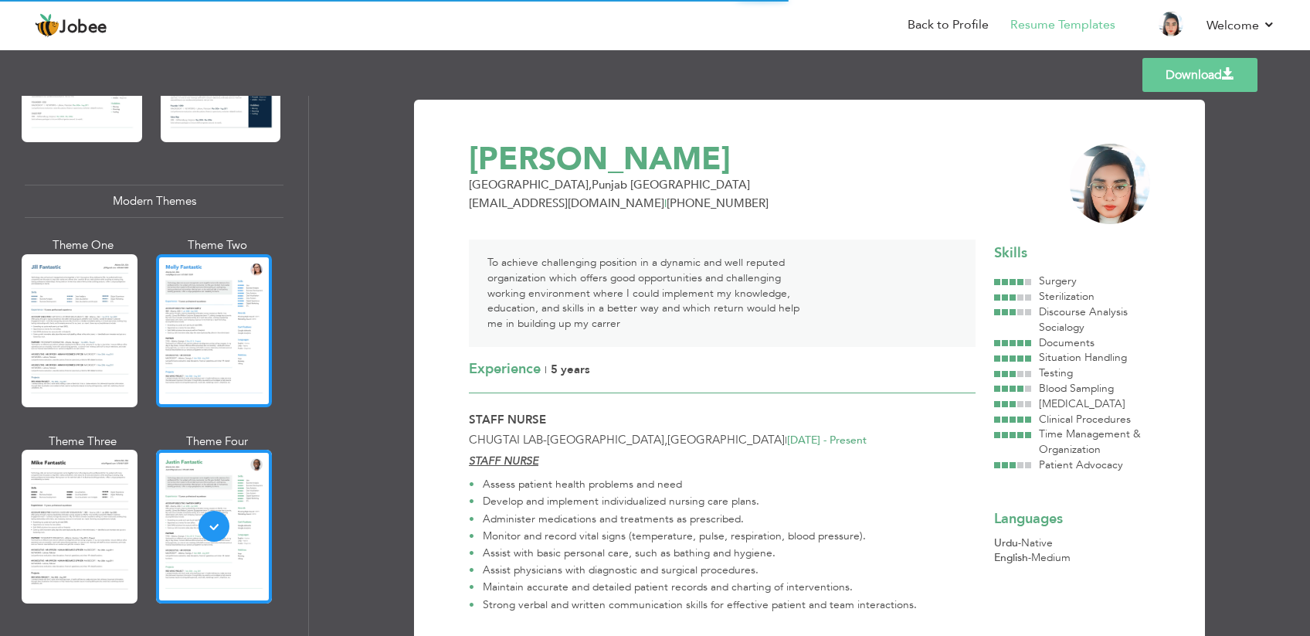
click at [237, 280] on div at bounding box center [214, 330] width 116 height 153
click at [190, 287] on div at bounding box center [214, 330] width 116 height 153
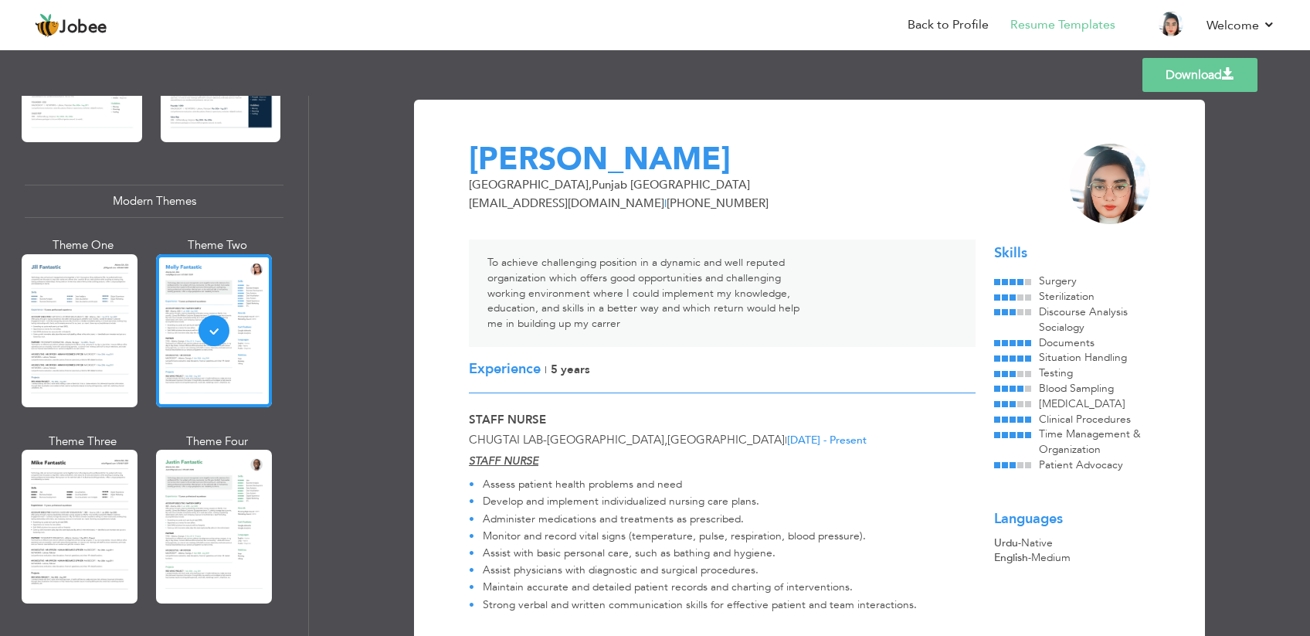
click at [1190, 92] on link "Download" at bounding box center [1199, 75] width 115 height 34
